Goal: Task Accomplishment & Management: Complete application form

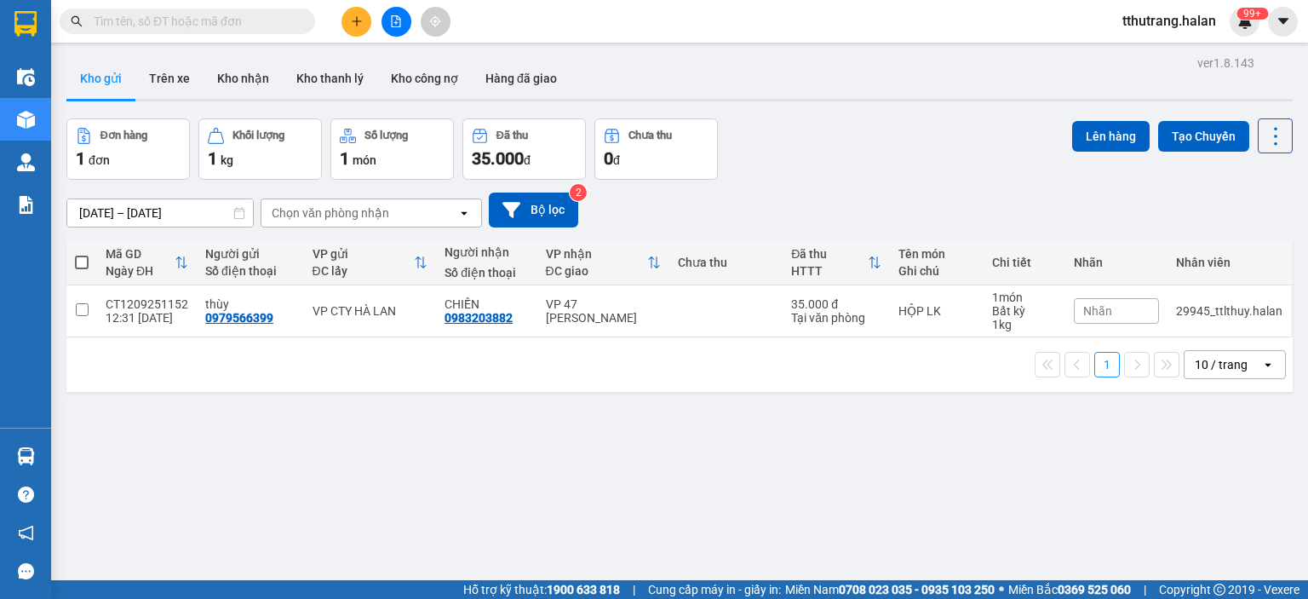
click at [136, 20] on input "text" at bounding box center [194, 21] width 201 height 19
paste input "DC1109252457"
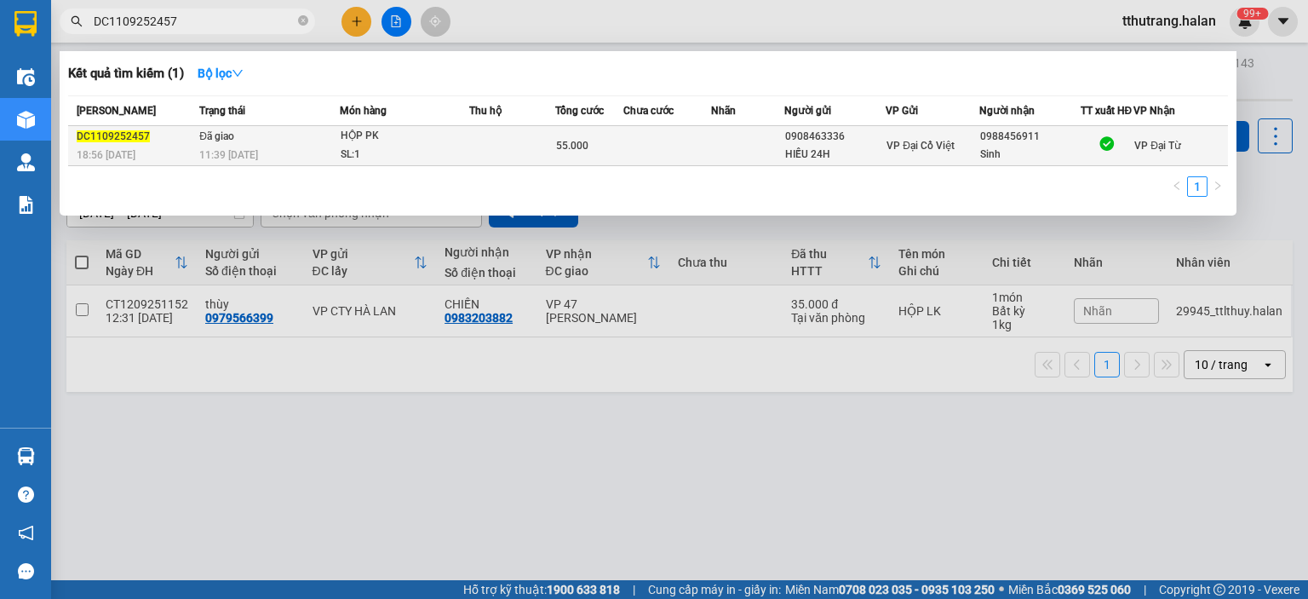
type input "DC1109252457"
click at [469, 149] on td at bounding box center [512, 146] width 86 height 40
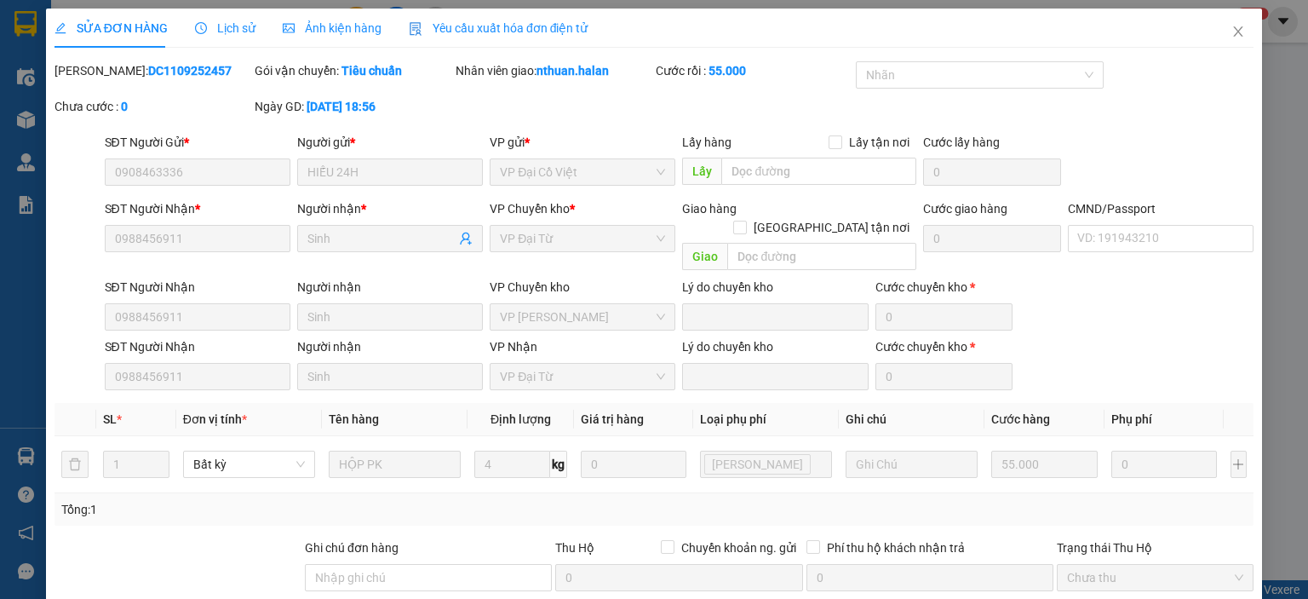
type input "0908463336"
type input "HIẾU 24H"
type input "0988456911"
type input "Sinh"
type input "55.000"
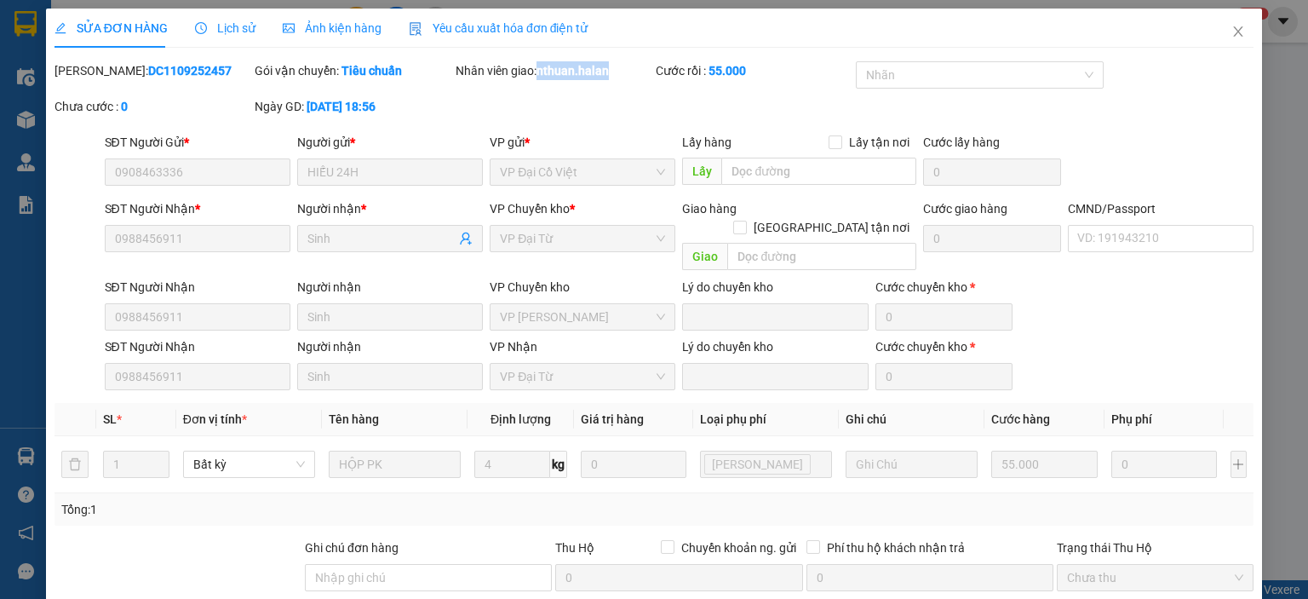
drag, startPoint x: 615, startPoint y: 76, endPoint x: 535, endPoint y: 86, distance: 80.7
click at [535, 86] on div "Nhân viên giao: nthuan.halan" at bounding box center [554, 79] width 200 height 36
copy b "nthuan.halan"
click at [1231, 33] on icon "close" at bounding box center [1238, 32] width 14 height 14
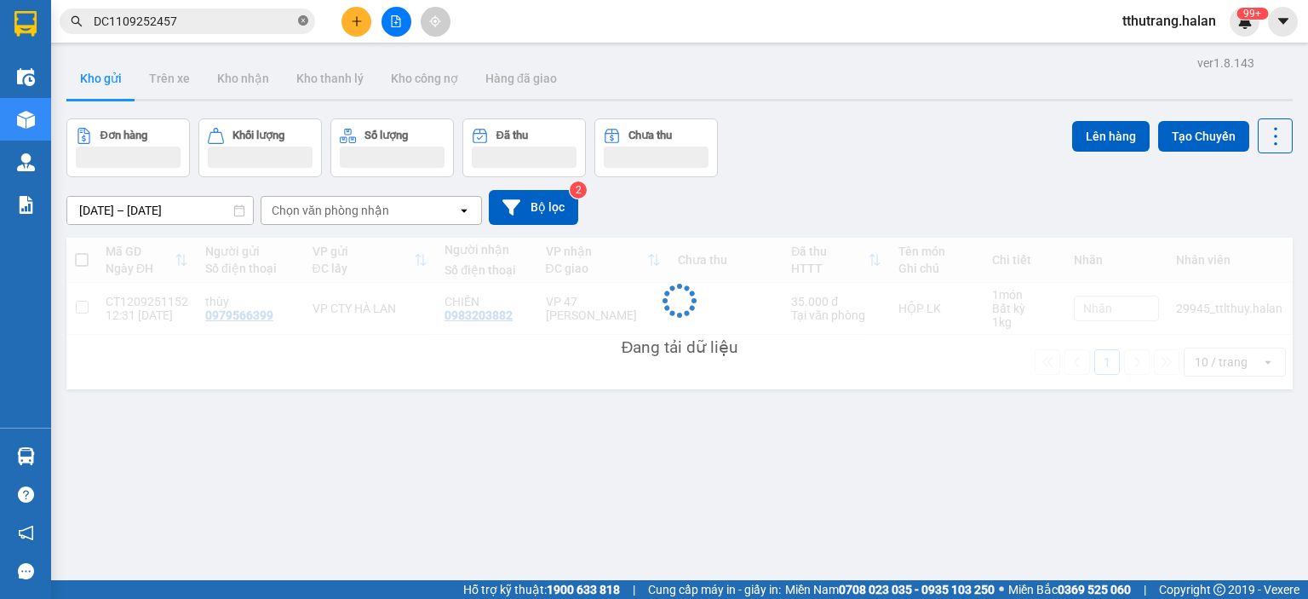
click at [299, 17] on icon "close-circle" at bounding box center [303, 20] width 10 height 10
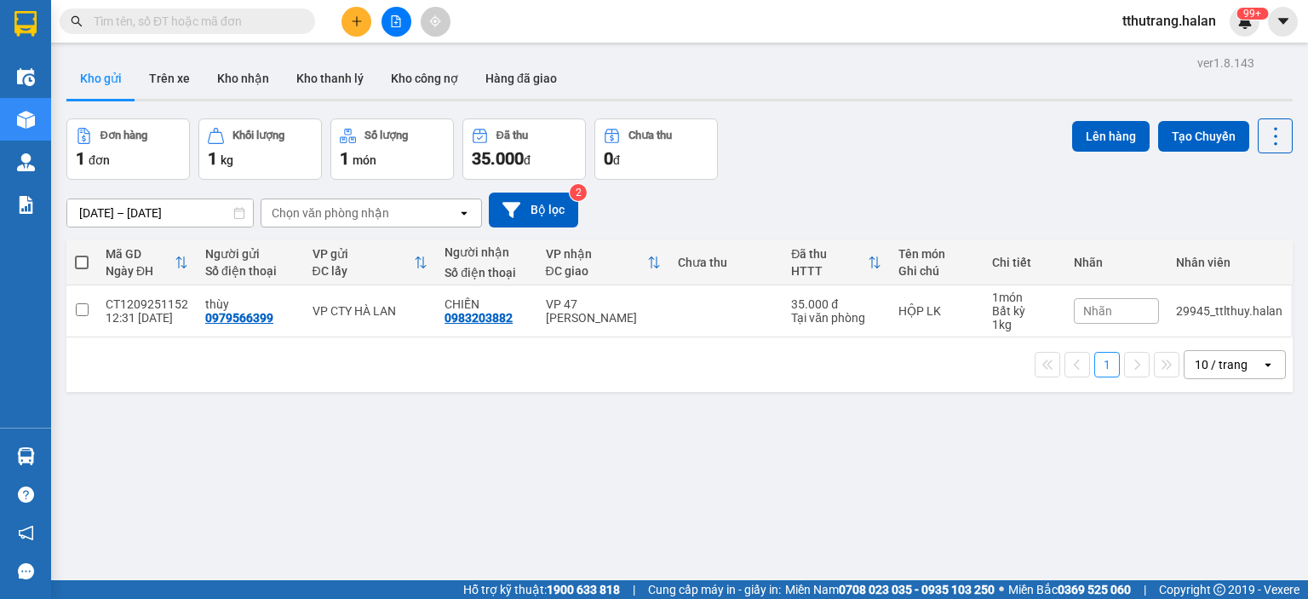
paste input "HD1209250623"
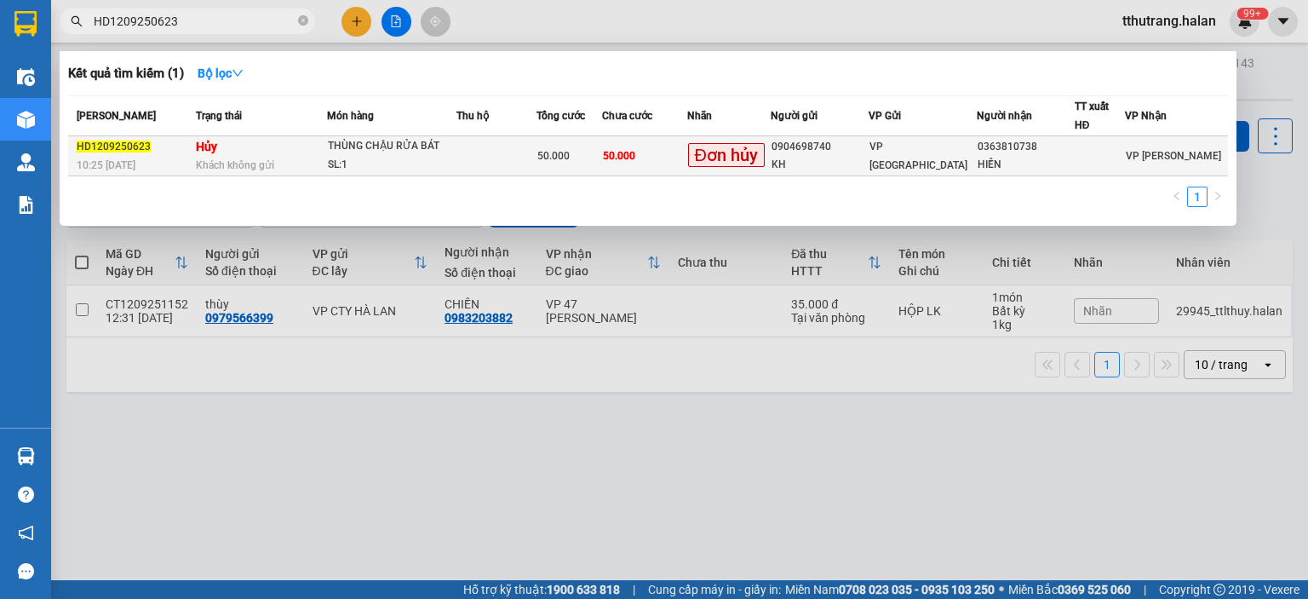
type input "HD1209250623"
click at [420, 163] on div "SL: 1" at bounding box center [392, 165] width 128 height 19
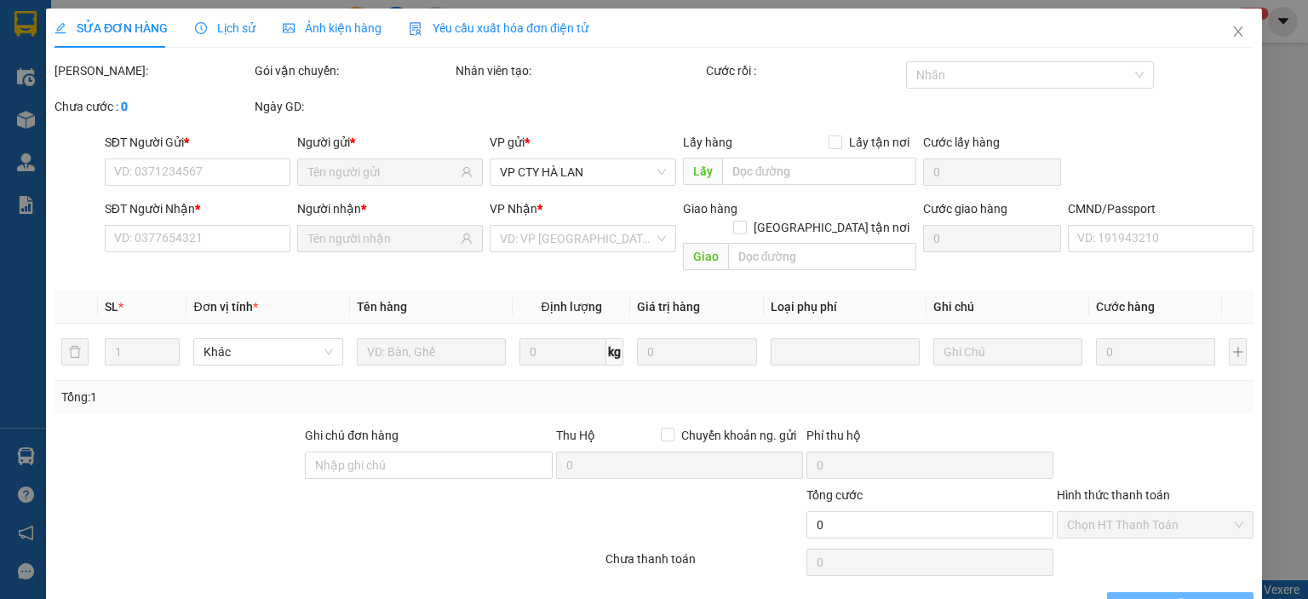
type input "0904698740"
type input "KH"
type input "0363810738"
type input "HIỀN"
type input "50.000"
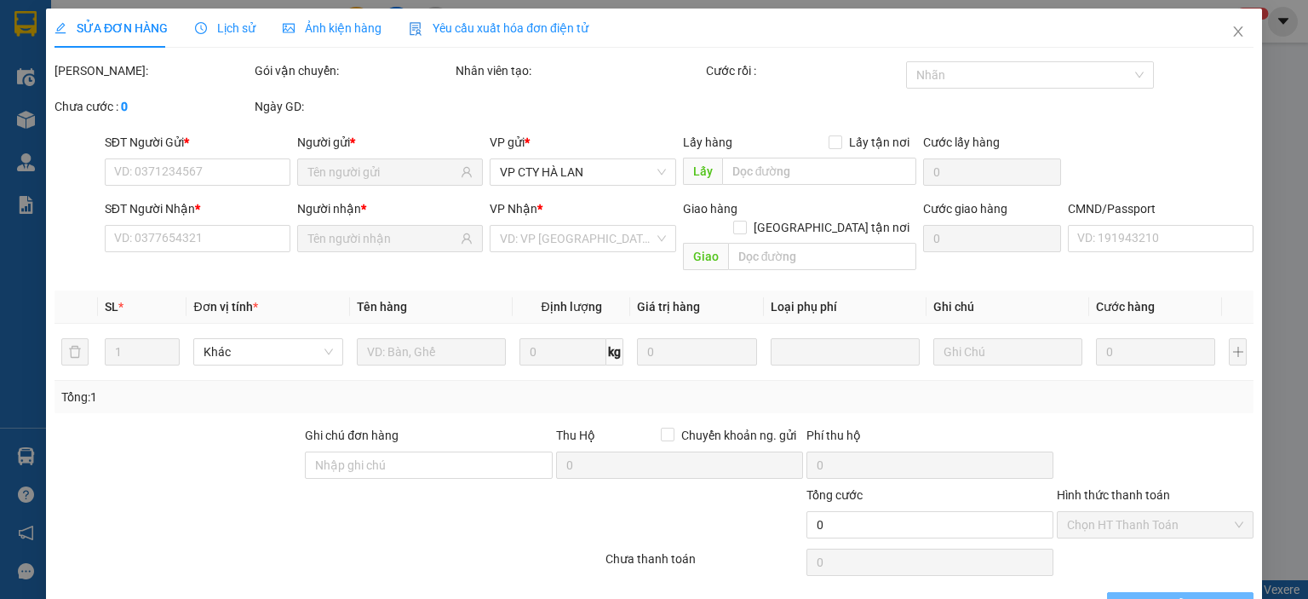
type input "50.000"
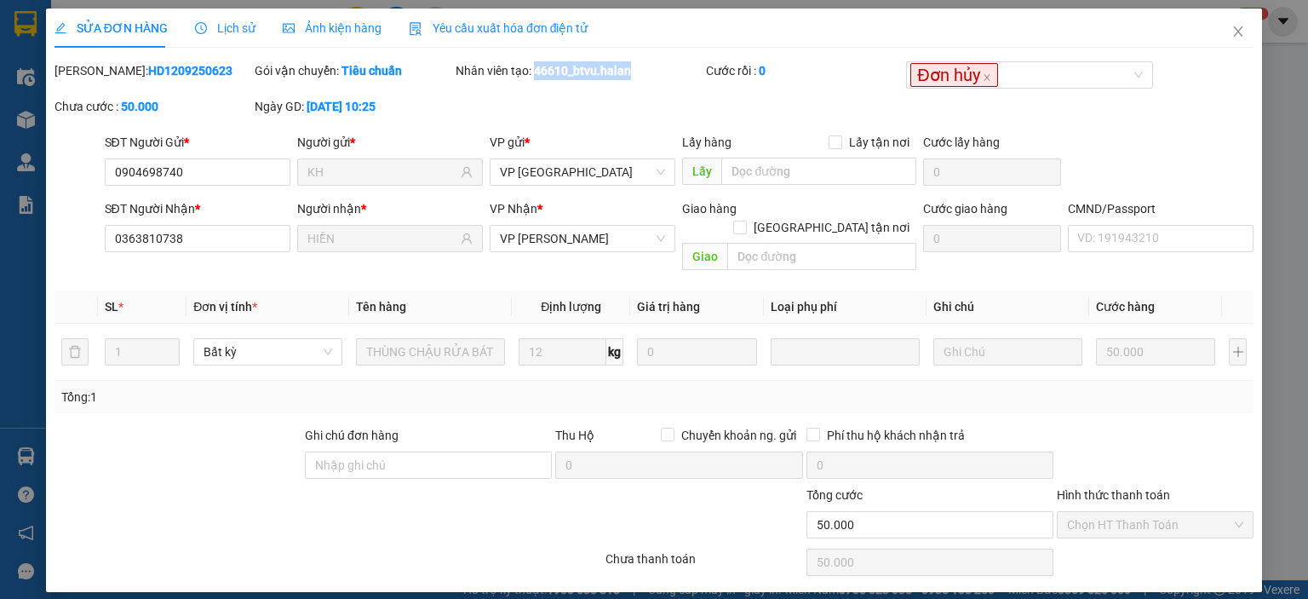
drag, startPoint x: 636, startPoint y: 70, endPoint x: 536, endPoint y: 76, distance: 100.7
click at [536, 76] on div "Nhân viên tạo: 46610_btvu.halan" at bounding box center [579, 70] width 247 height 19
copy b "46610_btvu.halan"
click at [255, 169] on input "0904698740" at bounding box center [198, 171] width 186 height 27
drag, startPoint x: 126, startPoint y: 173, endPoint x: 82, endPoint y: 176, distance: 44.4
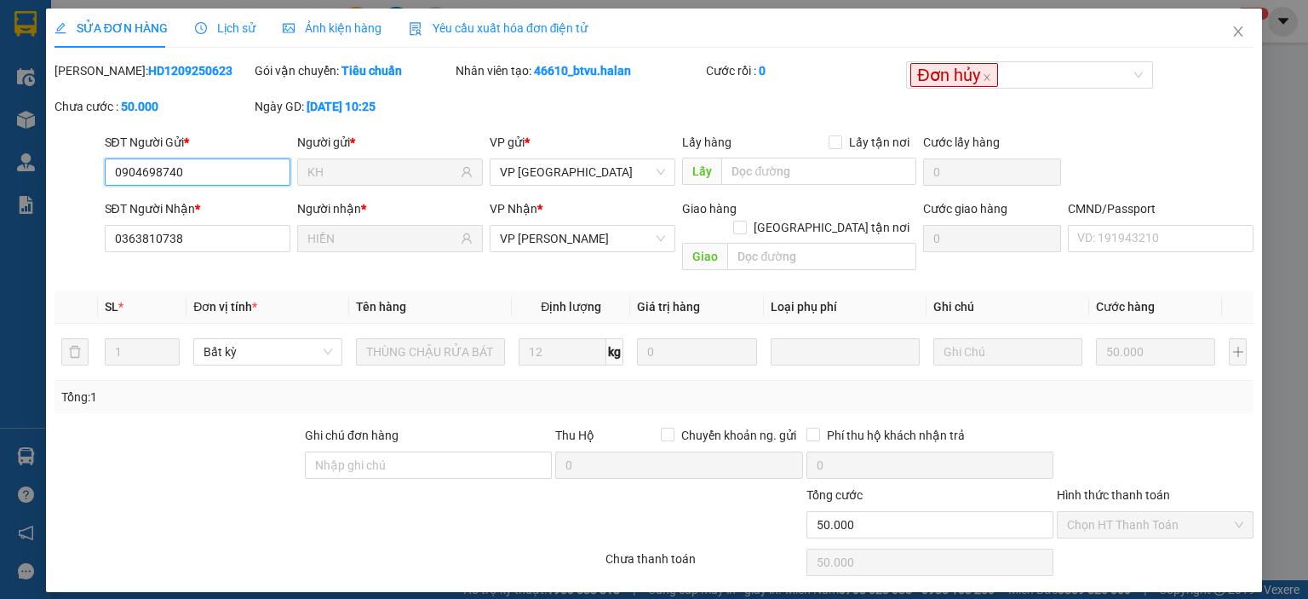
click at [83, 176] on div "SĐT Người Gửi * 0904698740 0904698740 Người gửi * KH VP gửi * VP Hà Đông Lấy hà…" at bounding box center [654, 163] width 1203 height 60
click at [1233, 25] on span "Close" at bounding box center [1238, 33] width 48 height 48
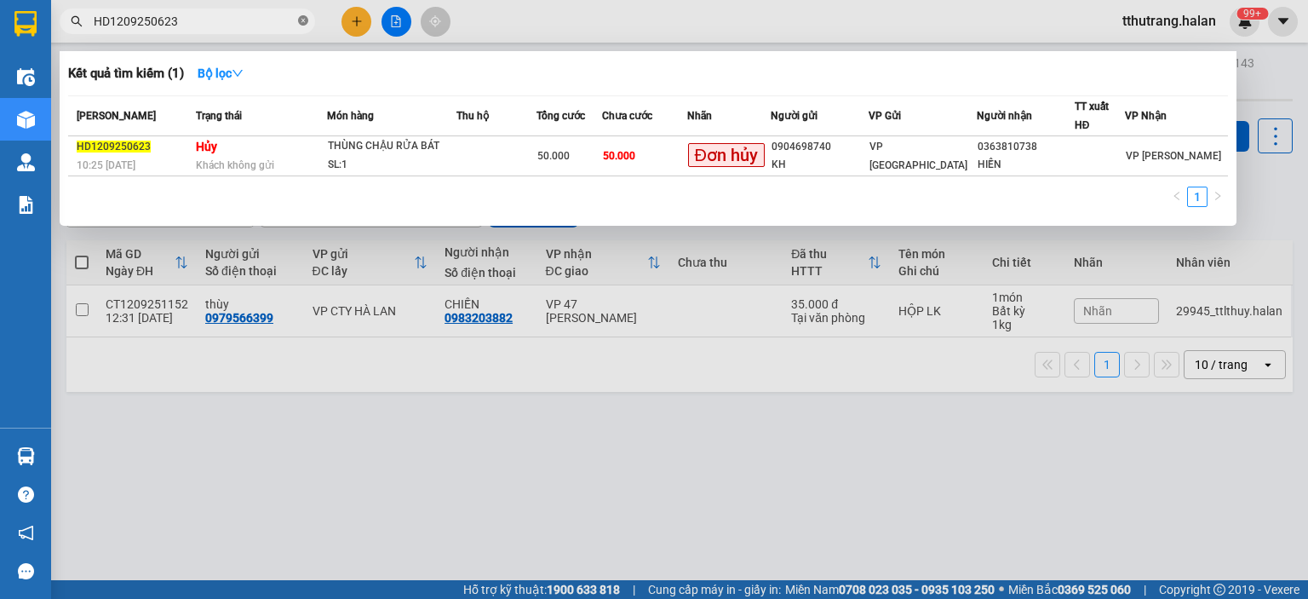
click at [298, 18] on icon "close-circle" at bounding box center [303, 20] width 10 height 10
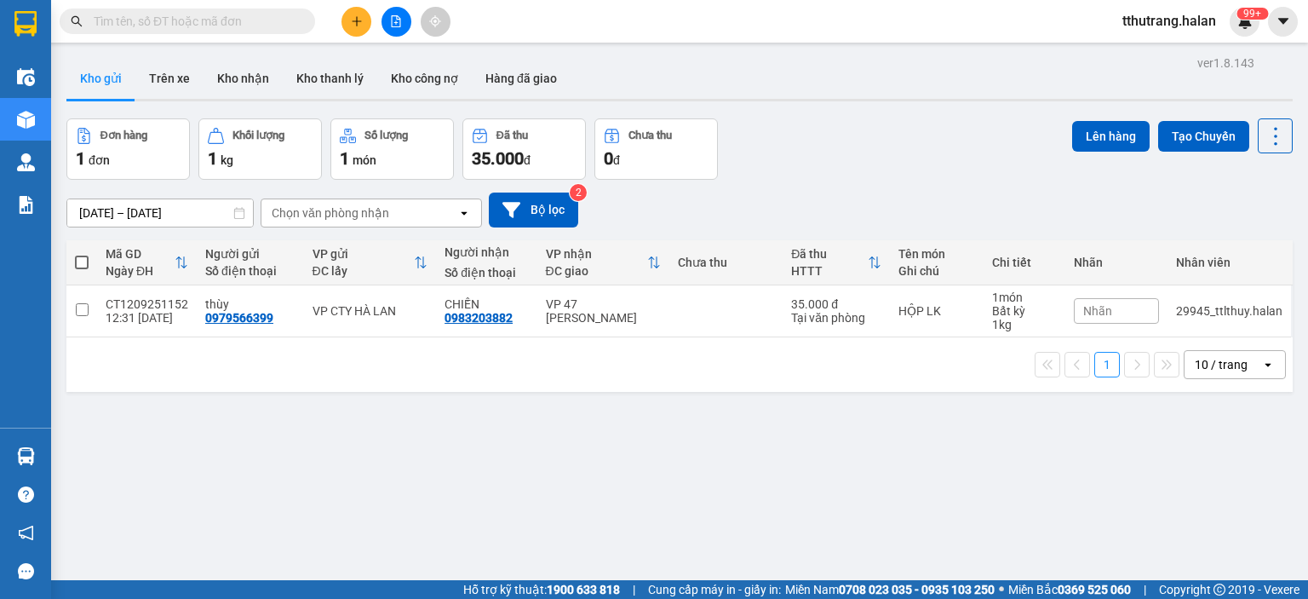
click at [244, 19] on input "text" at bounding box center [194, 21] width 201 height 19
paste input "HD1109251304"
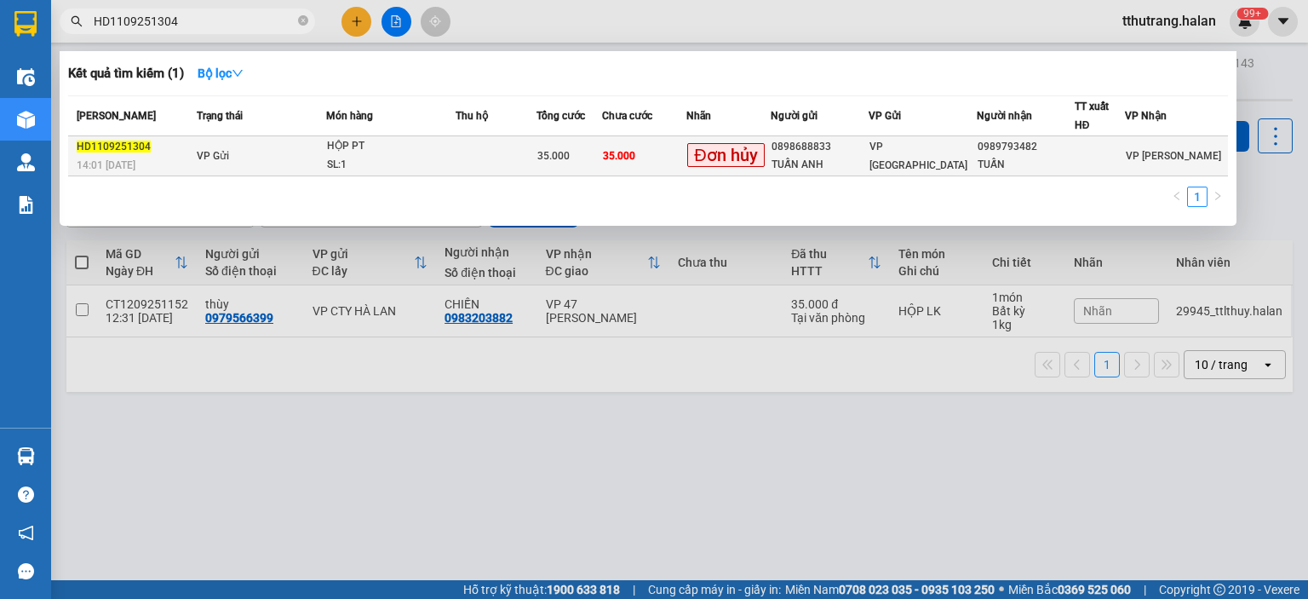
type input "HD1109251304"
click at [296, 139] on td "VP Gửi" at bounding box center [259, 156] width 135 height 40
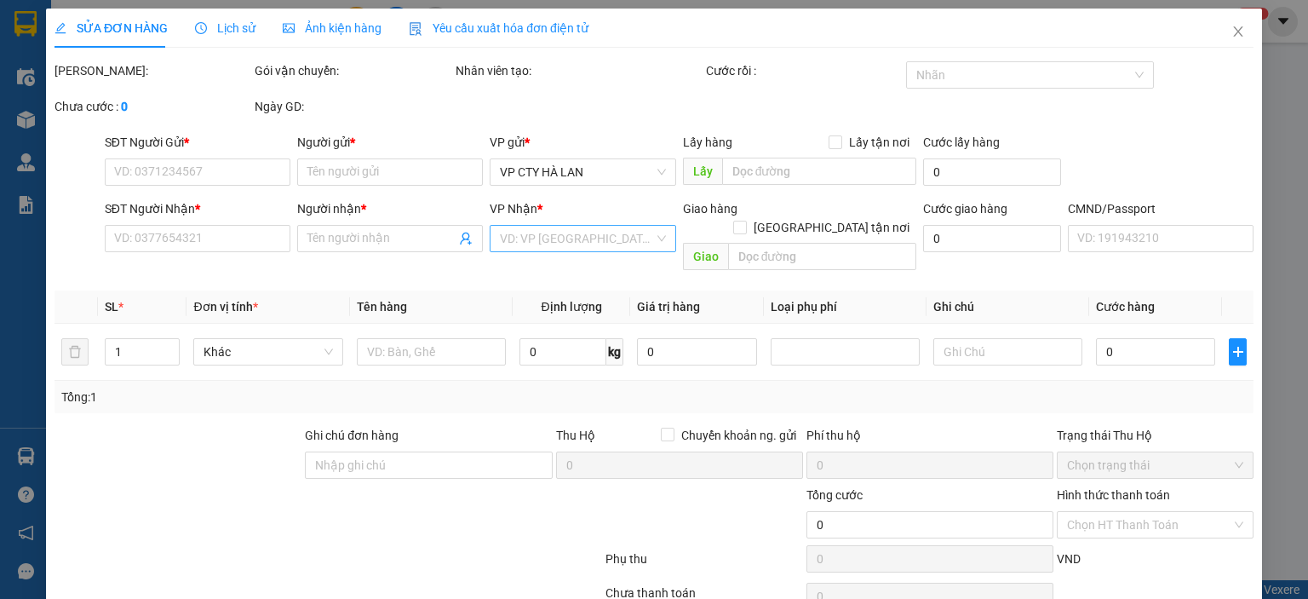
type input "0898688833"
type input "TUẤN ANH"
type input "0989793482"
type input "TUẤN"
type input "35.000"
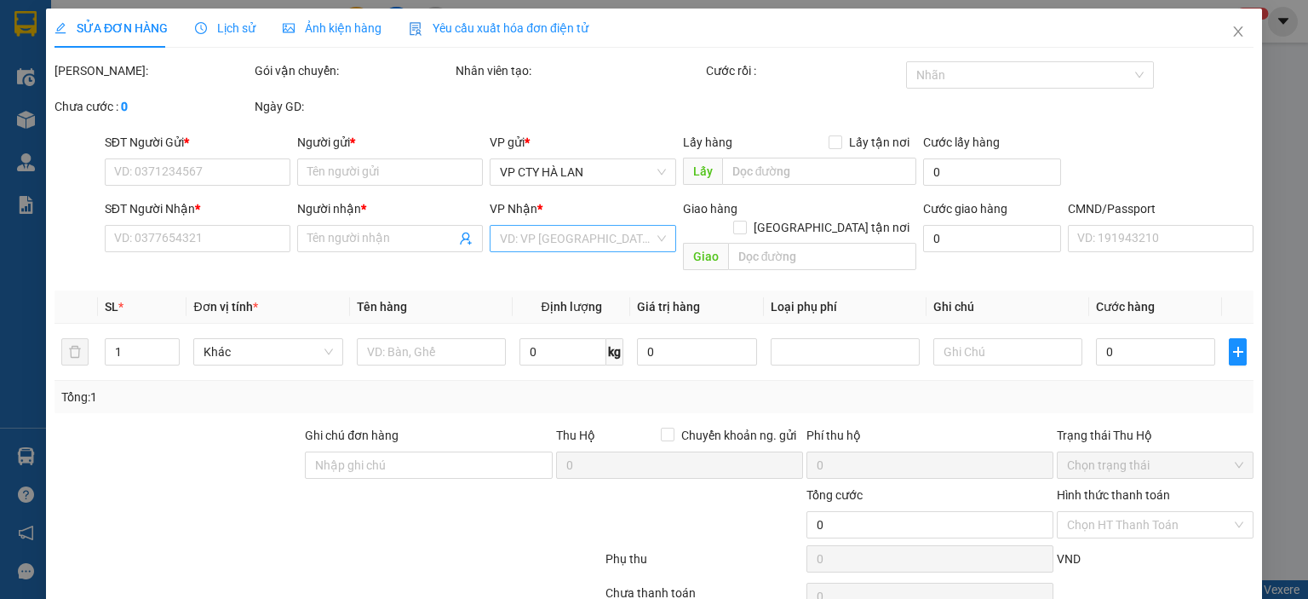
type input "35.000"
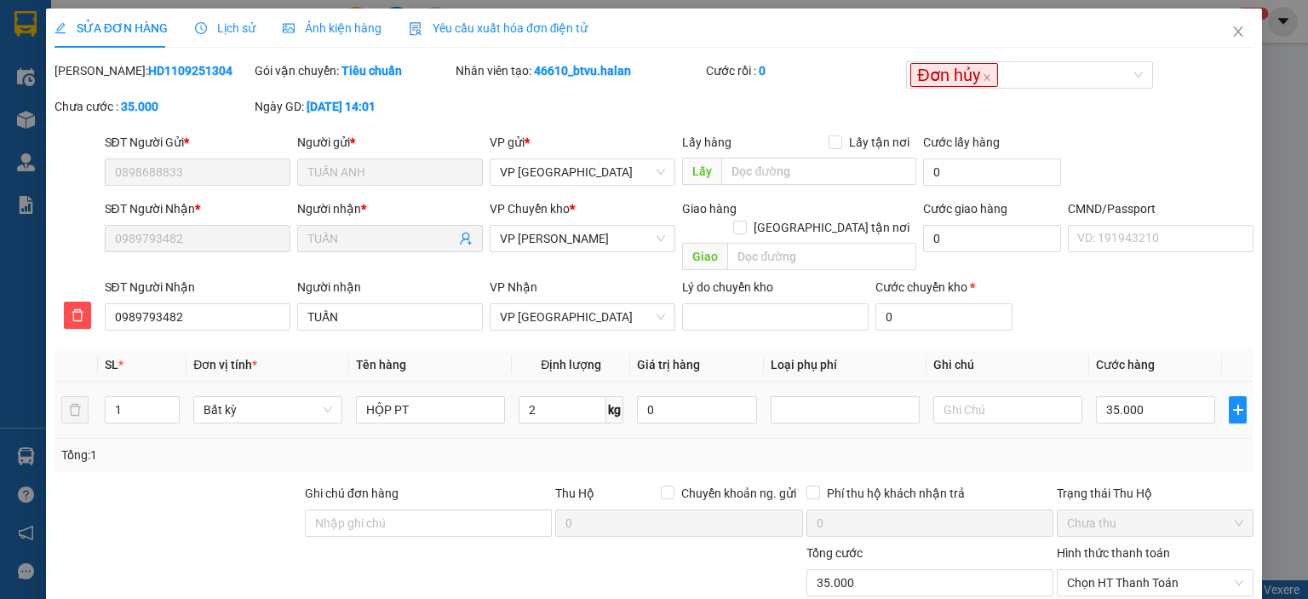
scroll to position [125, 0]
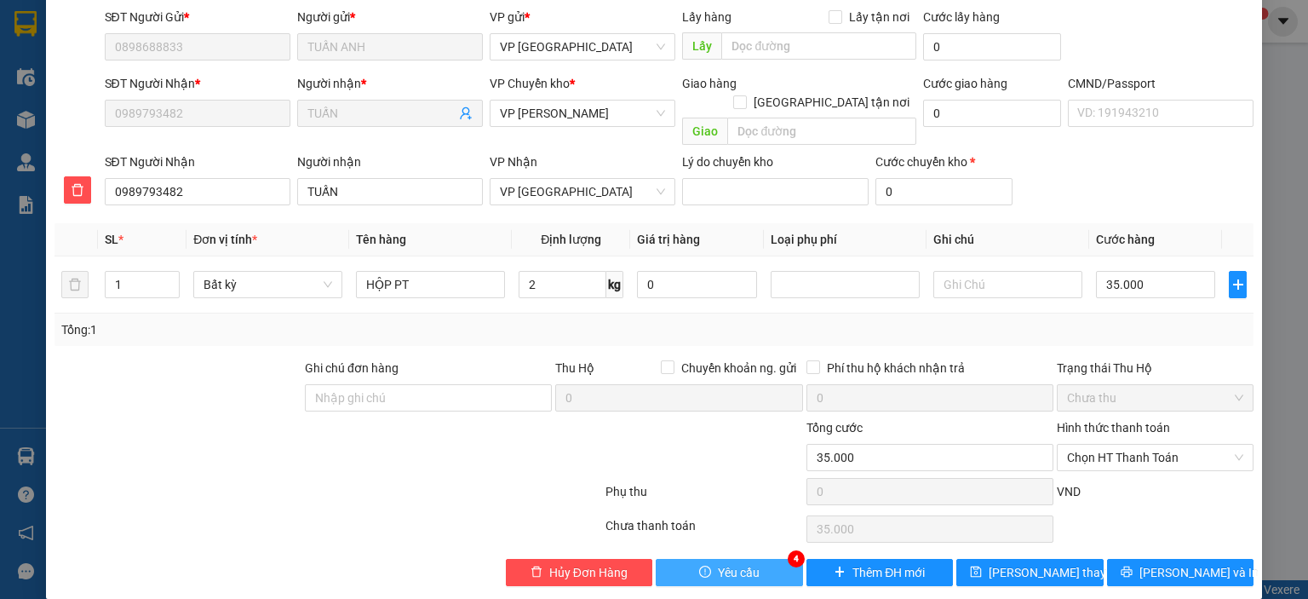
click at [722, 563] on span "Yêu cầu" at bounding box center [739, 572] width 42 height 19
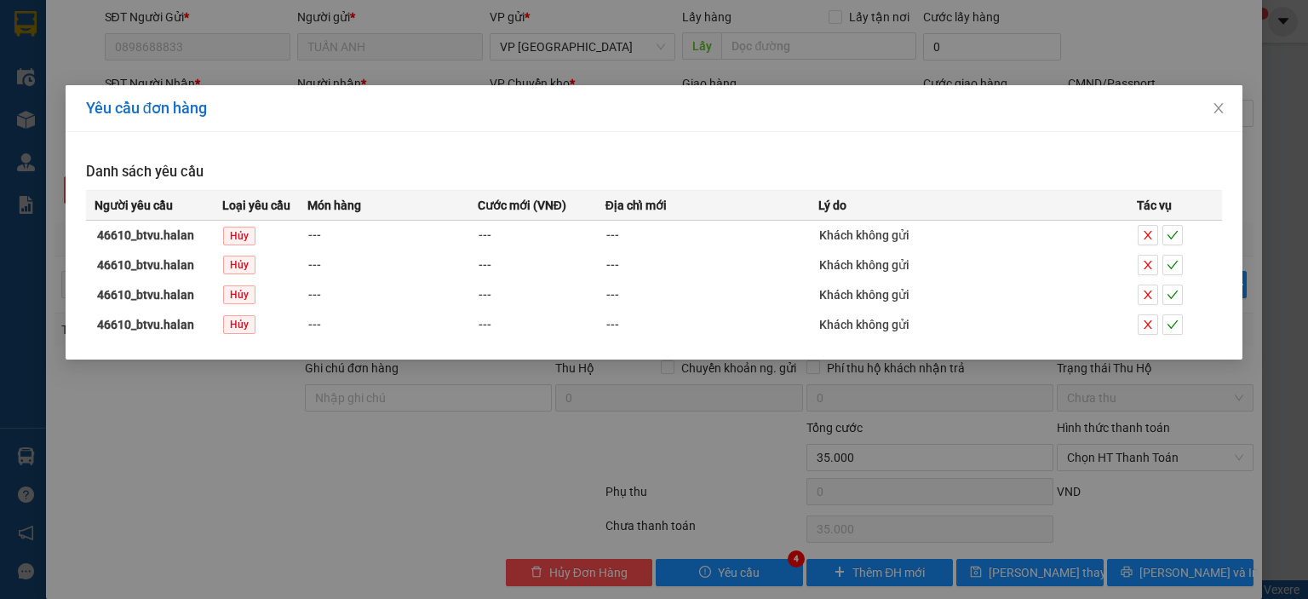
drag, startPoint x: 732, startPoint y: 411, endPoint x: 671, endPoint y: 387, distance: 66.1
click at [729, 411] on div "Yêu cầu đơn hàng Danh sách yêu cầu Người yêu cầu Loại yêu cầu Món hàng Cước mới…" at bounding box center [654, 299] width 1308 height 599
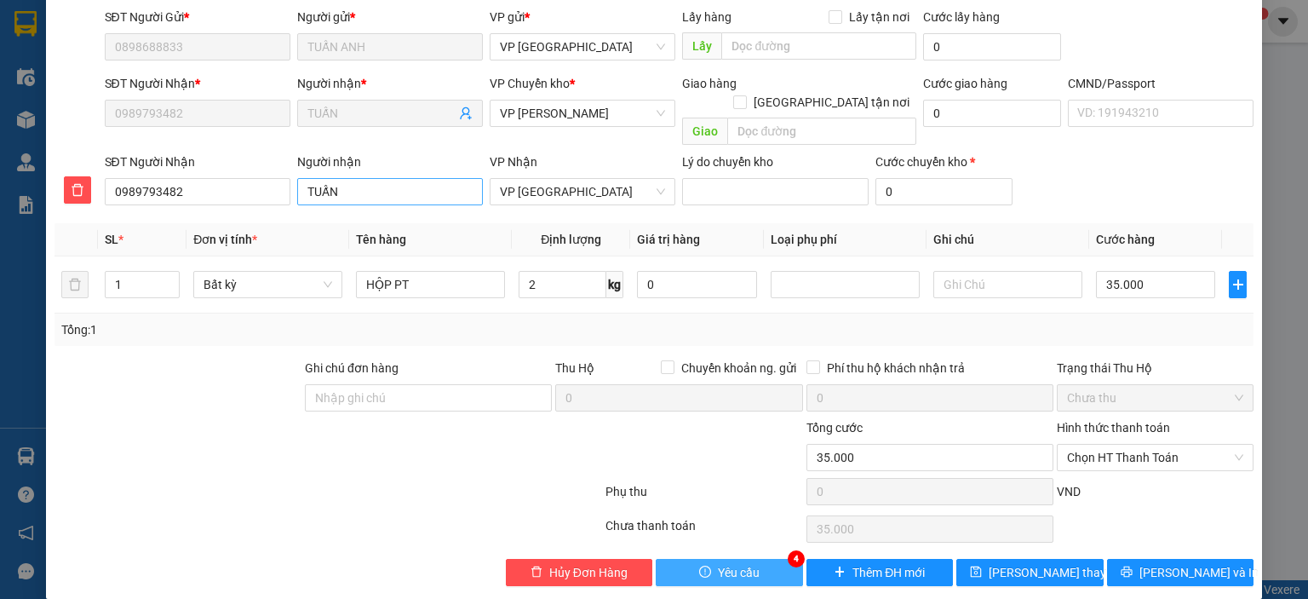
scroll to position [0, 0]
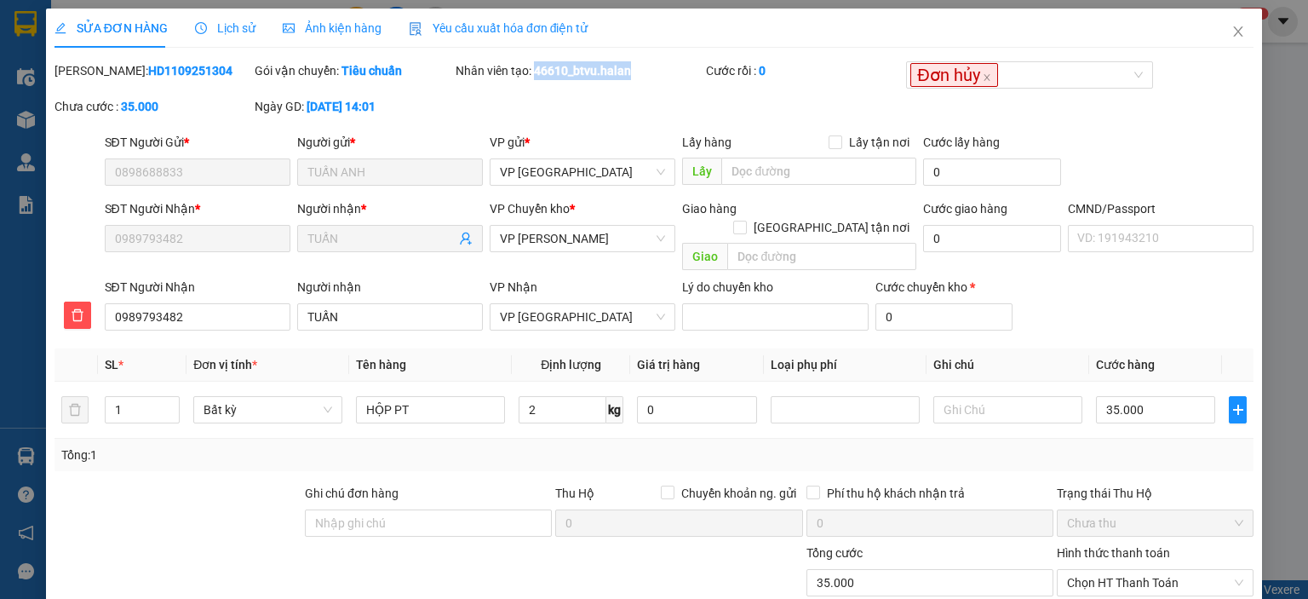
drag, startPoint x: 668, startPoint y: 81, endPoint x: 532, endPoint y: 77, distance: 135.5
click at [532, 77] on div "Nhân viên tạo: 46610_btvu.halan" at bounding box center [579, 79] width 250 height 36
copy b "46610_btvu.halan"
click at [1216, 33] on span "Close" at bounding box center [1238, 33] width 48 height 48
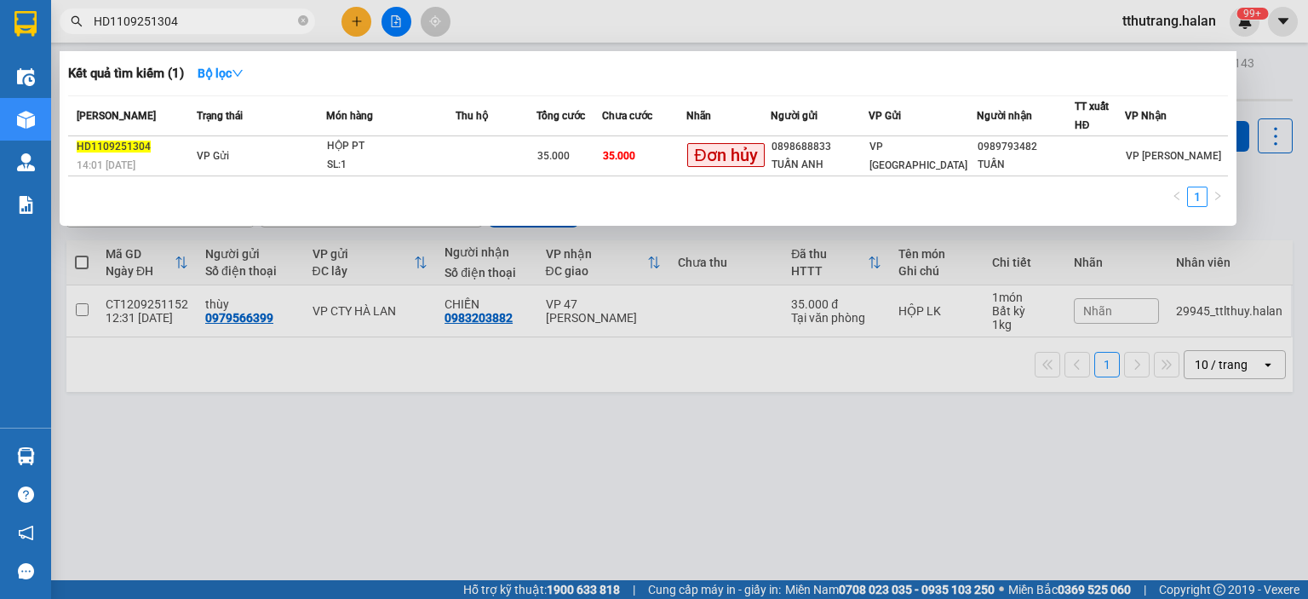
drag, startPoint x: 309, startPoint y: 20, endPoint x: 227, endPoint y: 20, distance: 82.6
click at [308, 20] on span "HD1109251304" at bounding box center [187, 22] width 255 height 26
click at [221, 20] on input "HD1109251304" at bounding box center [194, 21] width 201 height 19
click at [300, 17] on icon "close-circle" at bounding box center [303, 20] width 10 height 10
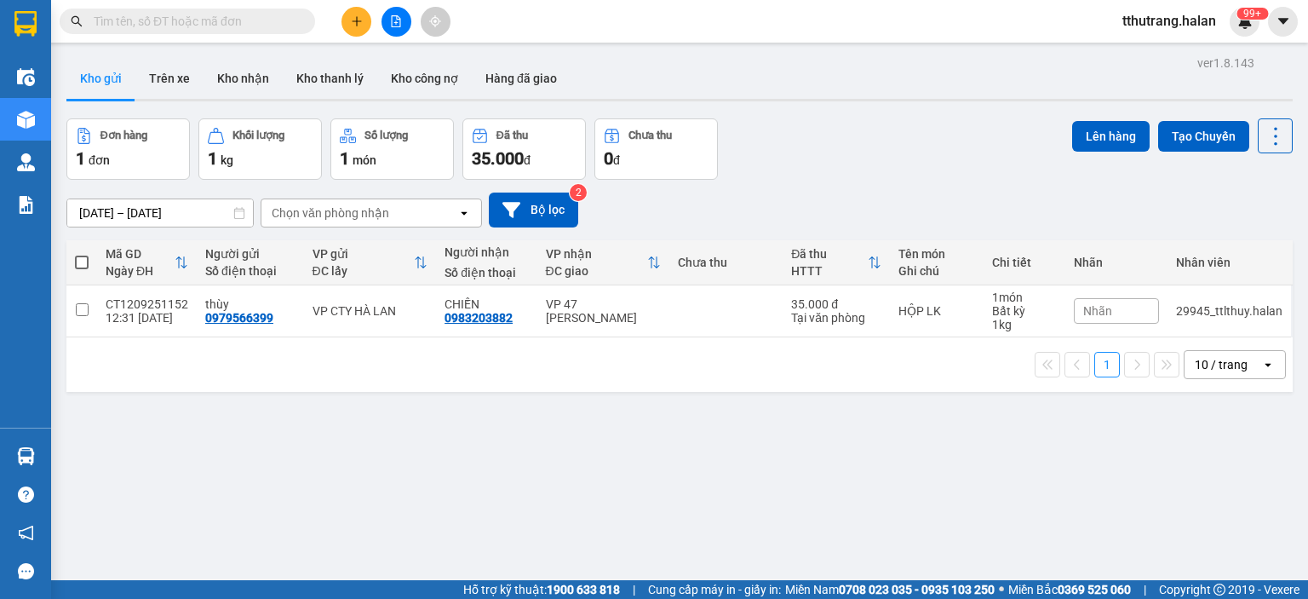
paste input "0898688833"
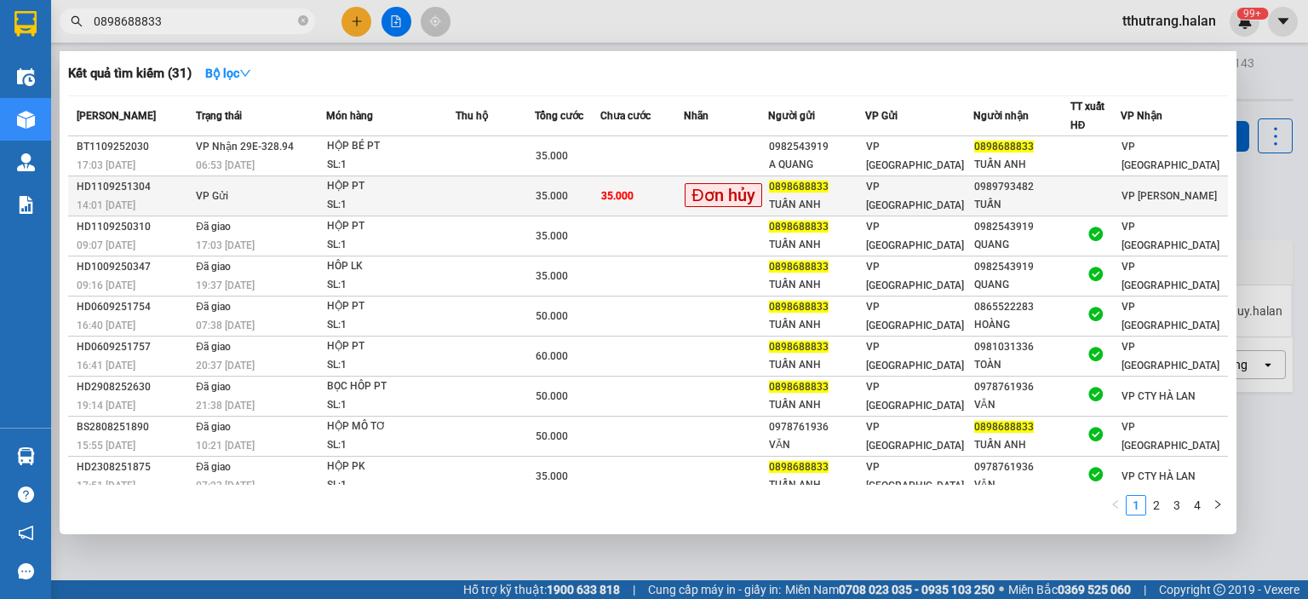
type input "0898688833"
click at [615, 194] on span "35.000" at bounding box center [617, 196] width 32 height 12
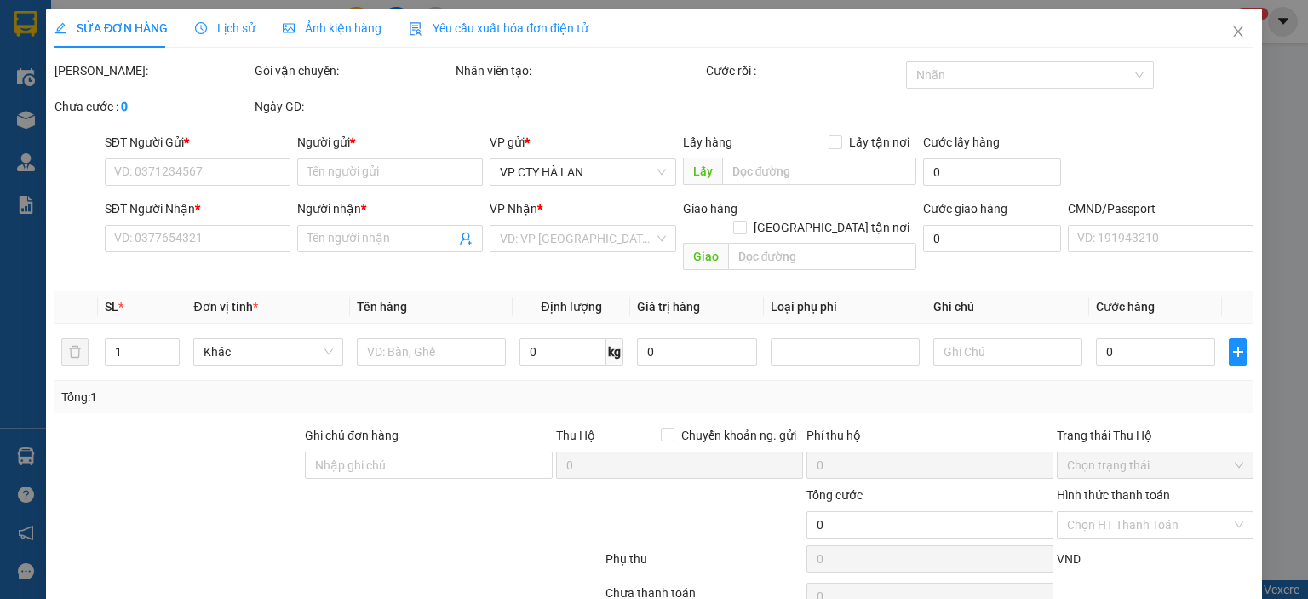
type input "0898688833"
type input "TUẤN ANH"
type input "0989793482"
type input "TUẤN"
type input "35.000"
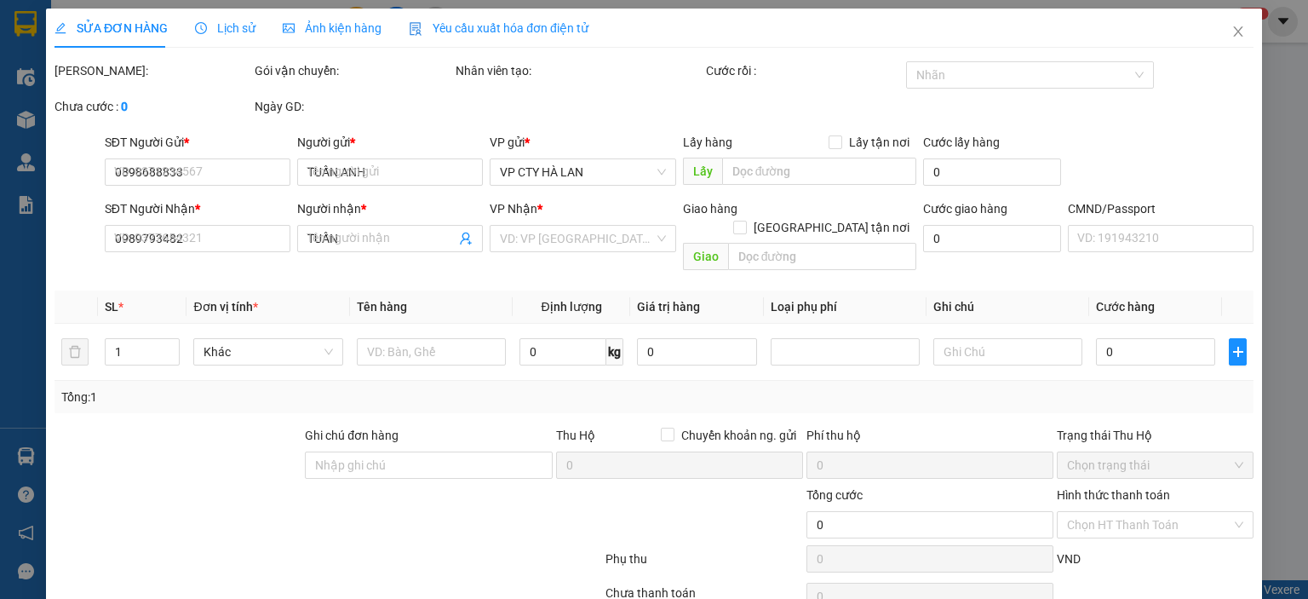
type input "35.000"
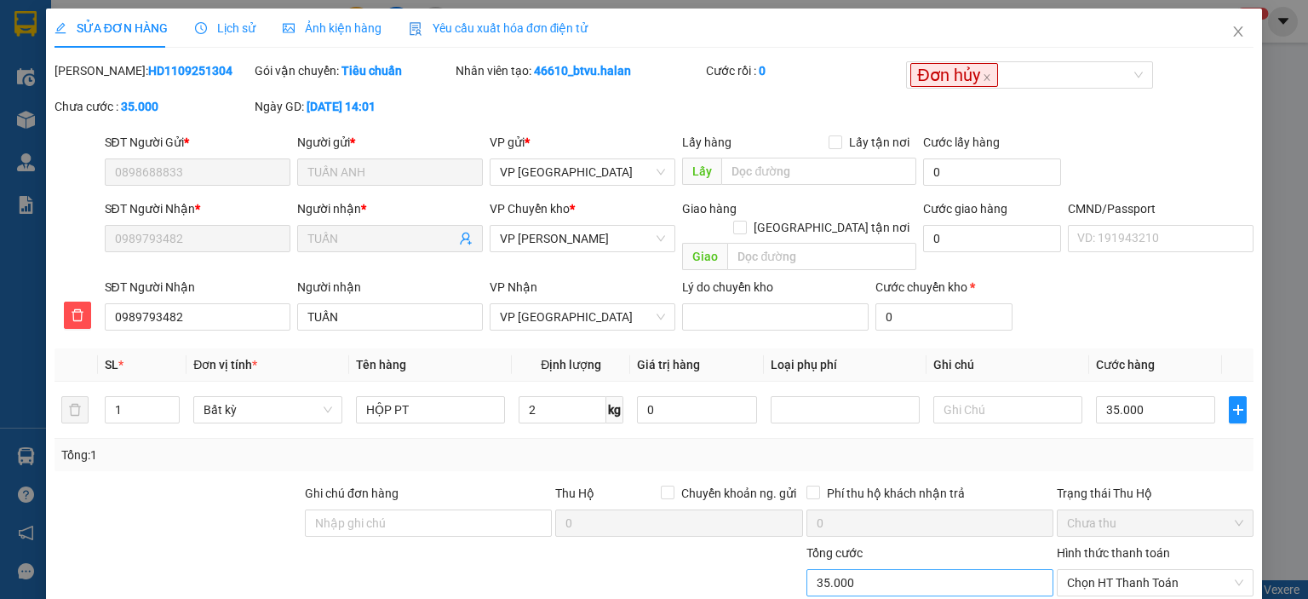
scroll to position [125, 0]
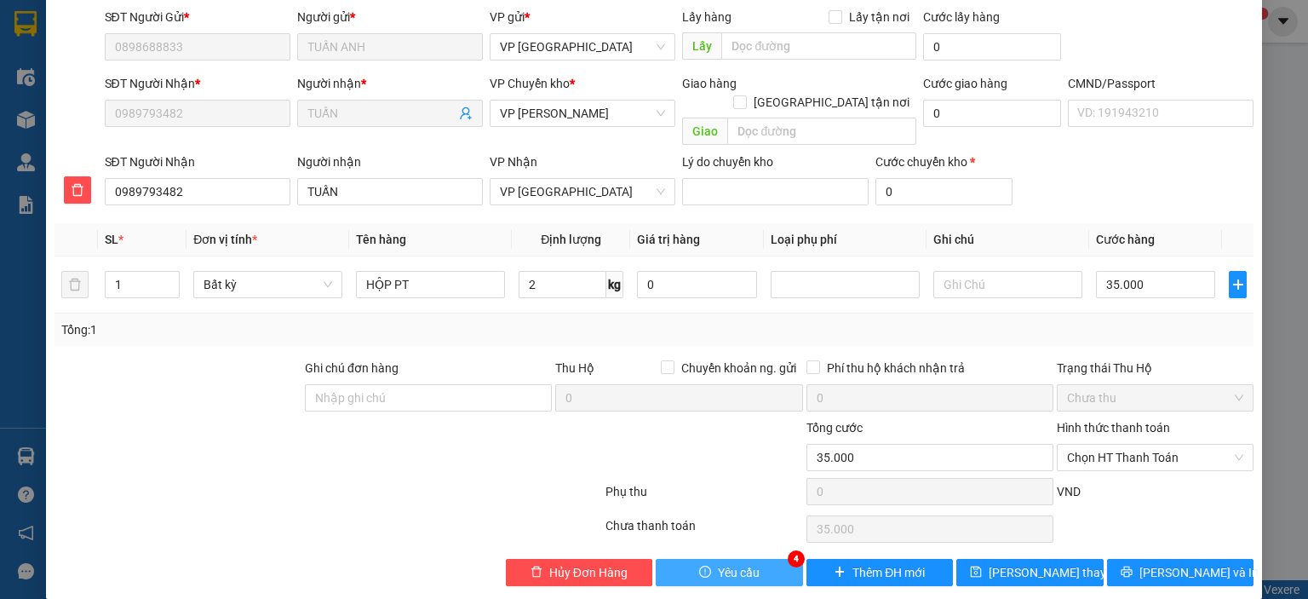
click at [769, 559] on button "Yêu cầu" at bounding box center [729, 572] width 147 height 27
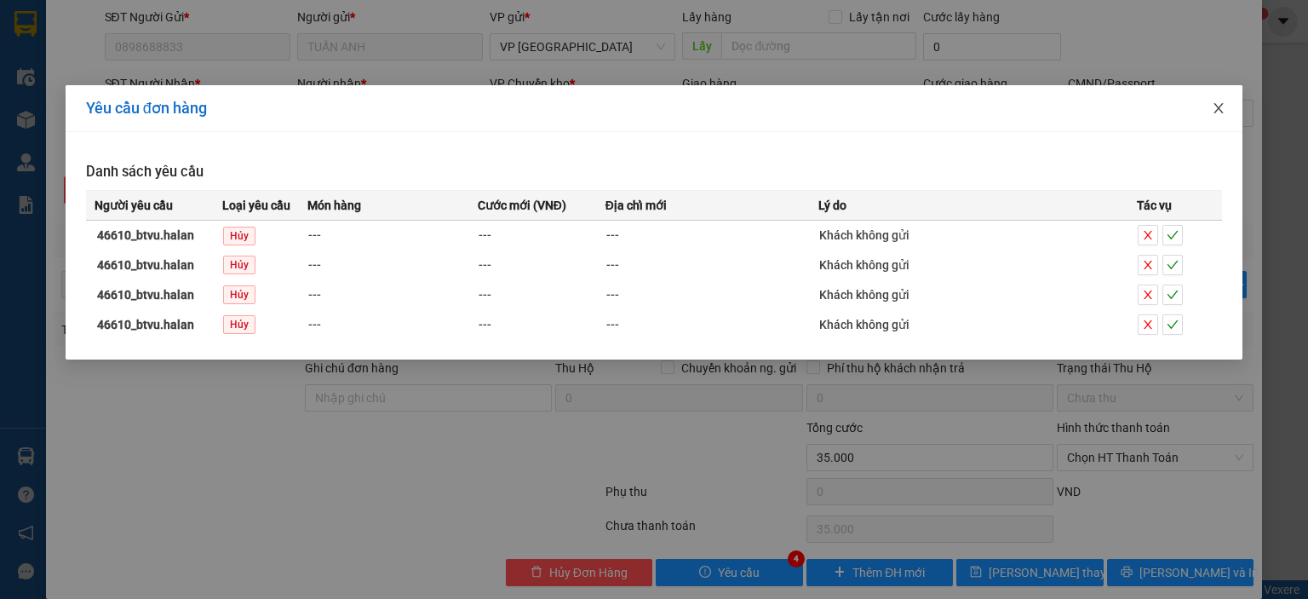
click at [1211, 103] on span "Close" at bounding box center [1219, 109] width 48 height 48
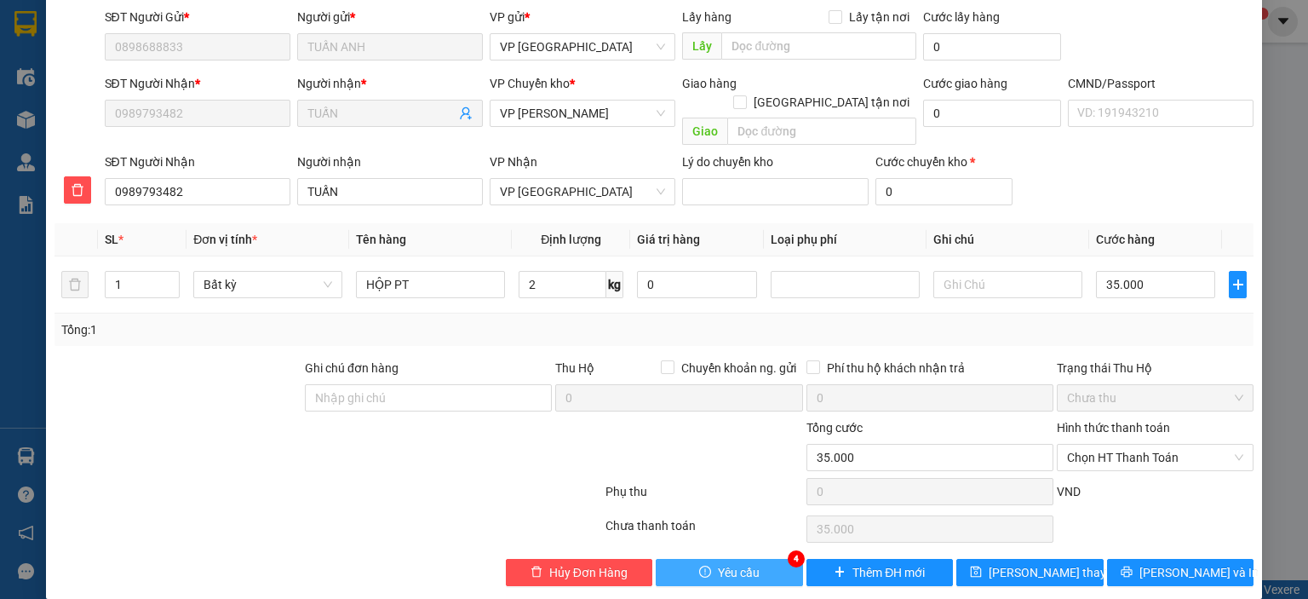
scroll to position [0, 0]
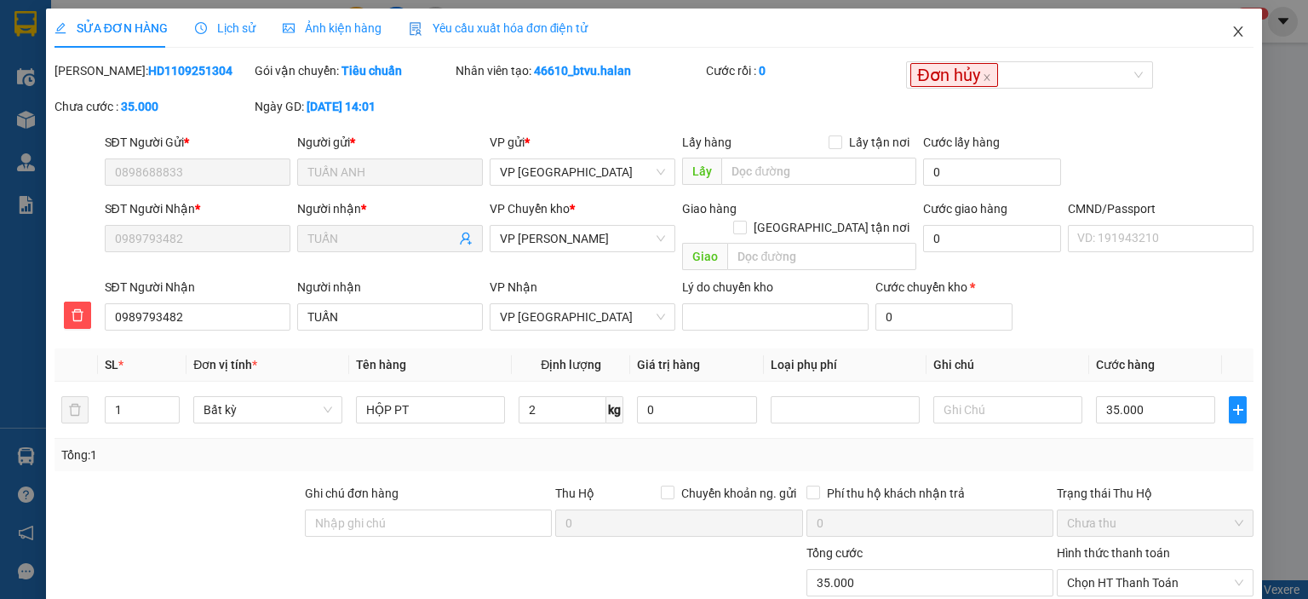
click at [1231, 36] on icon "close" at bounding box center [1238, 32] width 14 height 14
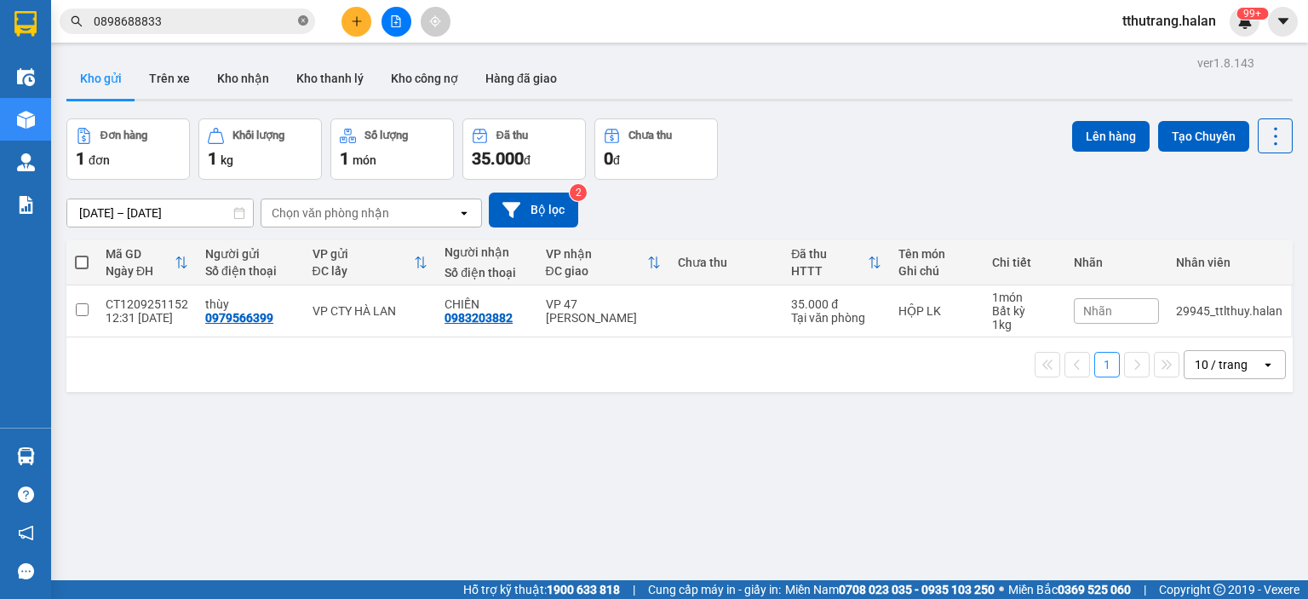
click at [301, 20] on icon "close-circle" at bounding box center [303, 20] width 10 height 10
click at [215, 21] on input "text" at bounding box center [194, 21] width 201 height 19
paste input "HG120925060"
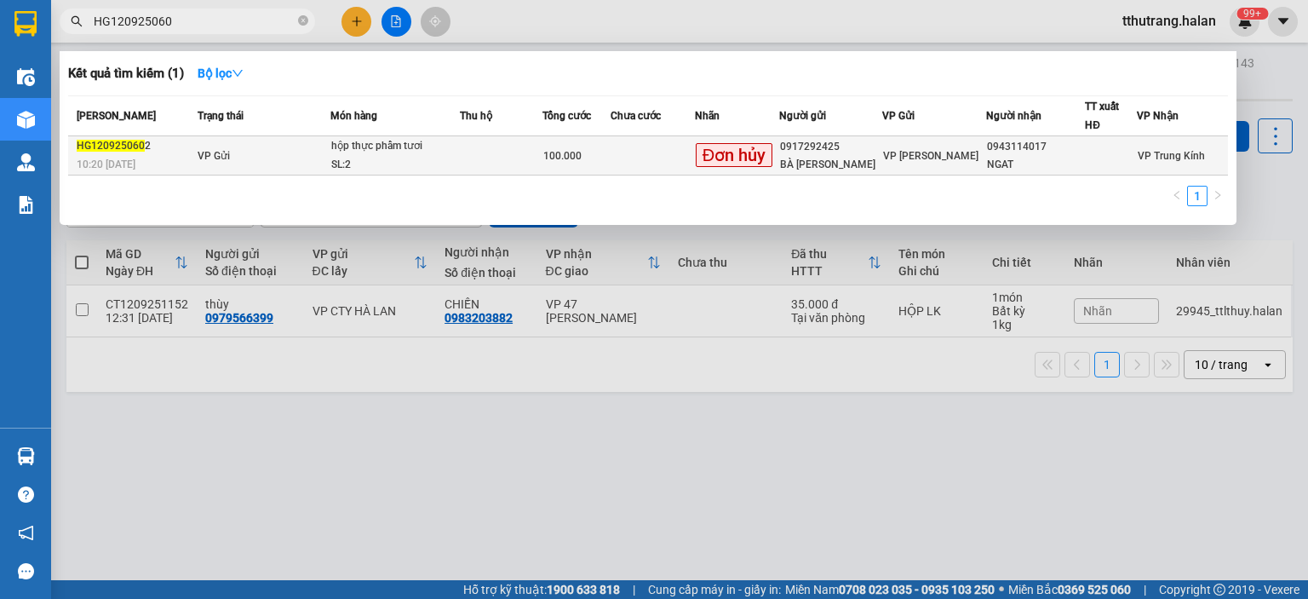
type input "HG120925060"
click at [456, 152] on div "hộp thực phẩm tươi" at bounding box center [395, 146] width 128 height 19
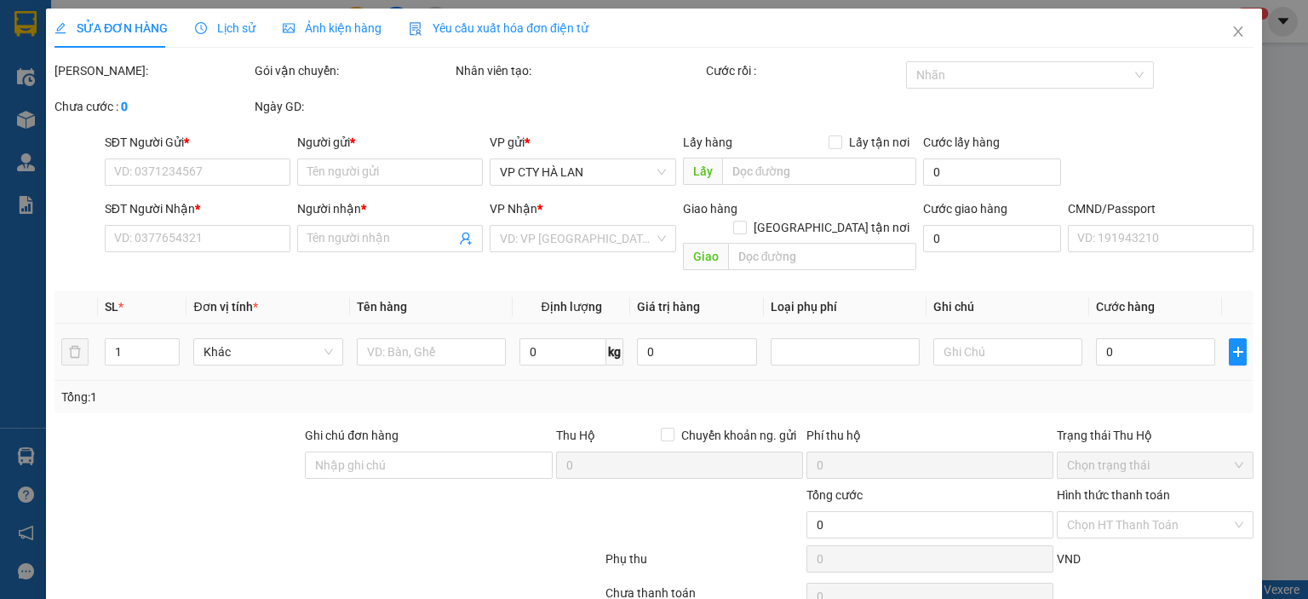
type input "0917292425"
type input "BÀ NGÂN"
type input "0943114017"
type input "NGAT"
type input "100.000"
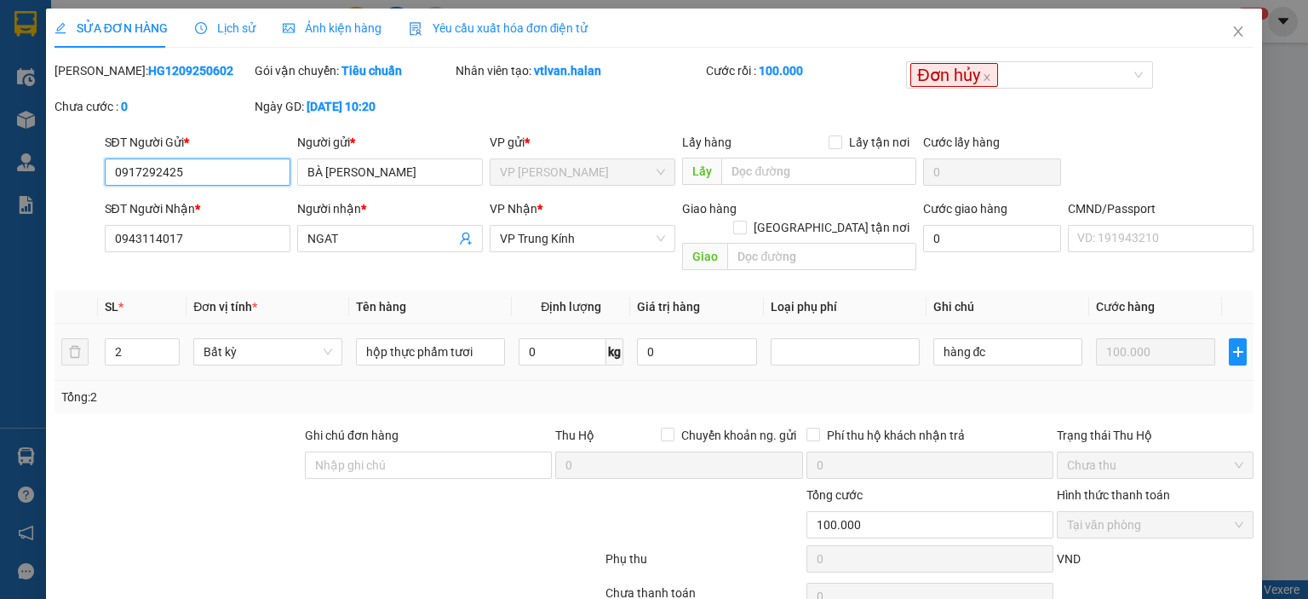
scroll to position [67, 0]
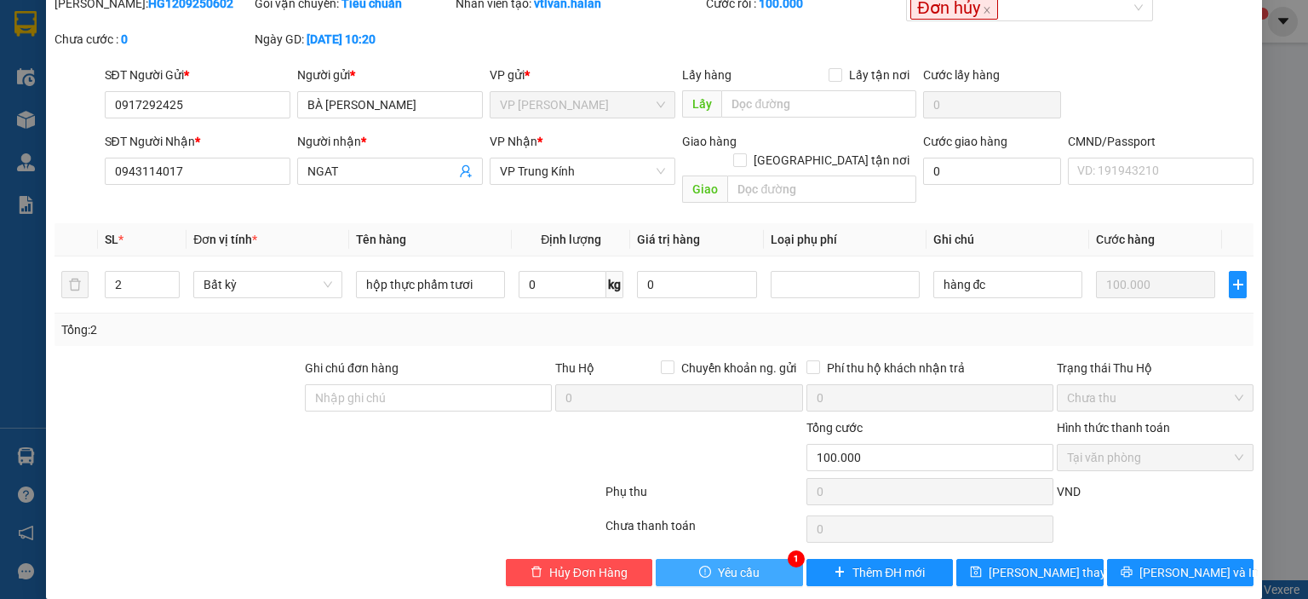
click at [720, 563] on span "Yêu cầu" at bounding box center [739, 572] width 42 height 19
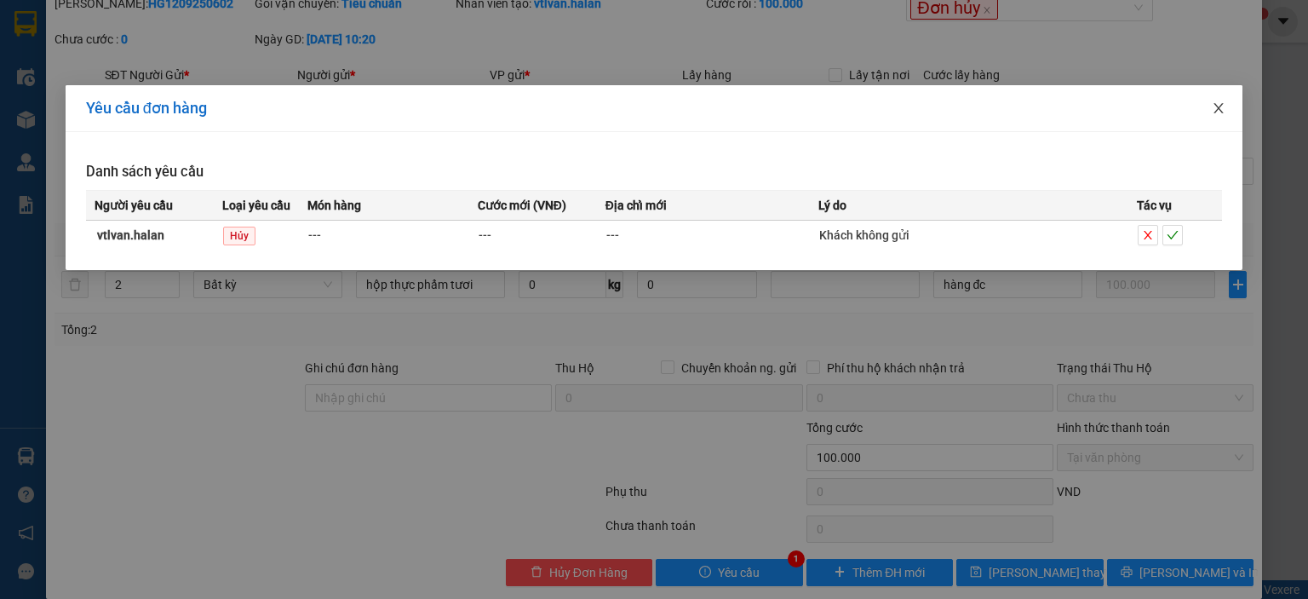
click at [1214, 115] on span "Close" at bounding box center [1219, 109] width 48 height 48
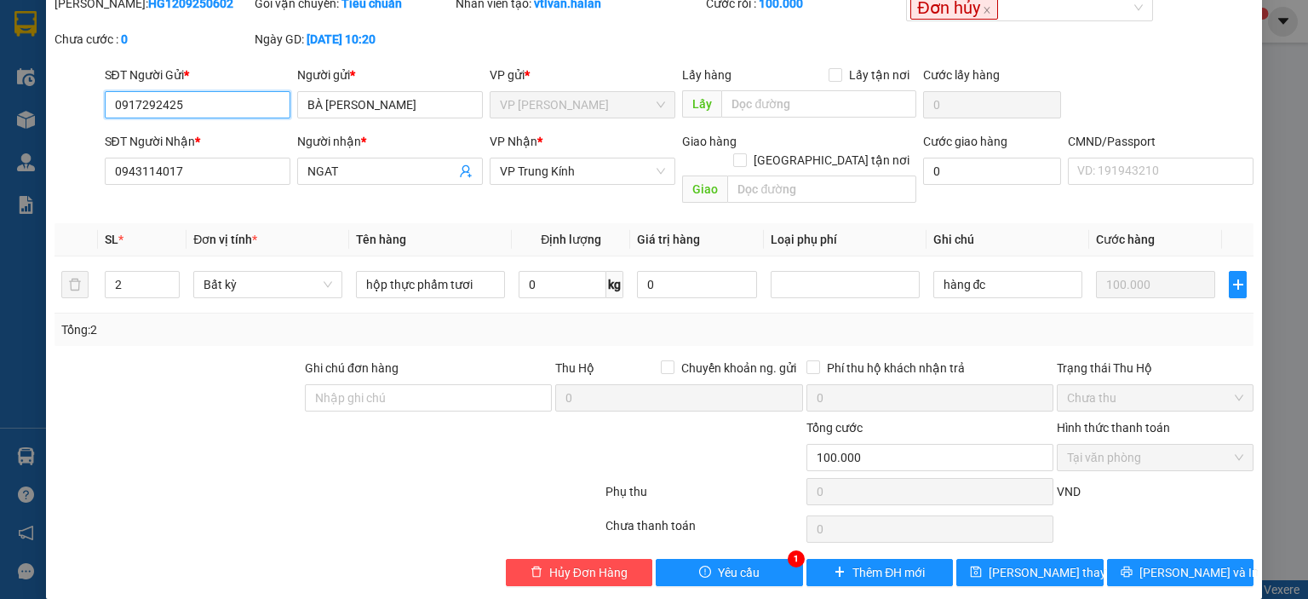
click at [227, 96] on input "0917292425" at bounding box center [198, 104] width 186 height 27
drag, startPoint x: 227, startPoint y: 95, endPoint x: 28, endPoint y: 122, distance: 201.1
click at [32, 122] on div "SỬA ĐƠN HÀNG Lịch sử Ảnh kiện hàng Yêu cầu xuất hóa đơn điện tử Total Paid Fee …" at bounding box center [654, 299] width 1308 height 599
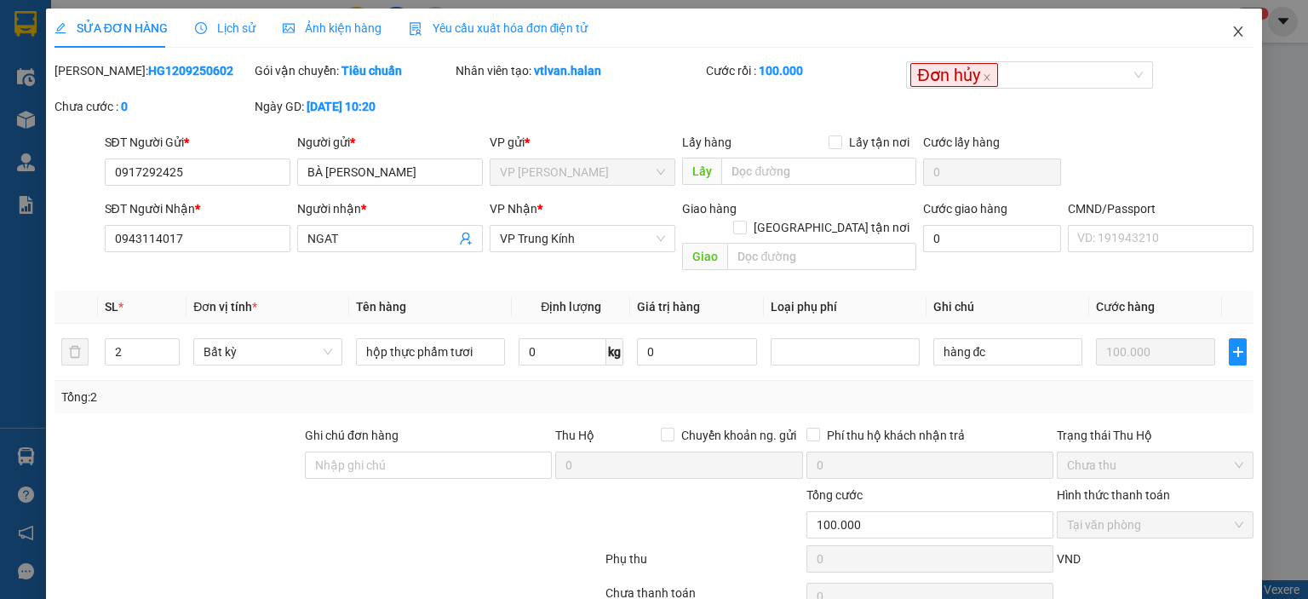
click at [1234, 29] on icon "close" at bounding box center [1238, 31] width 9 height 10
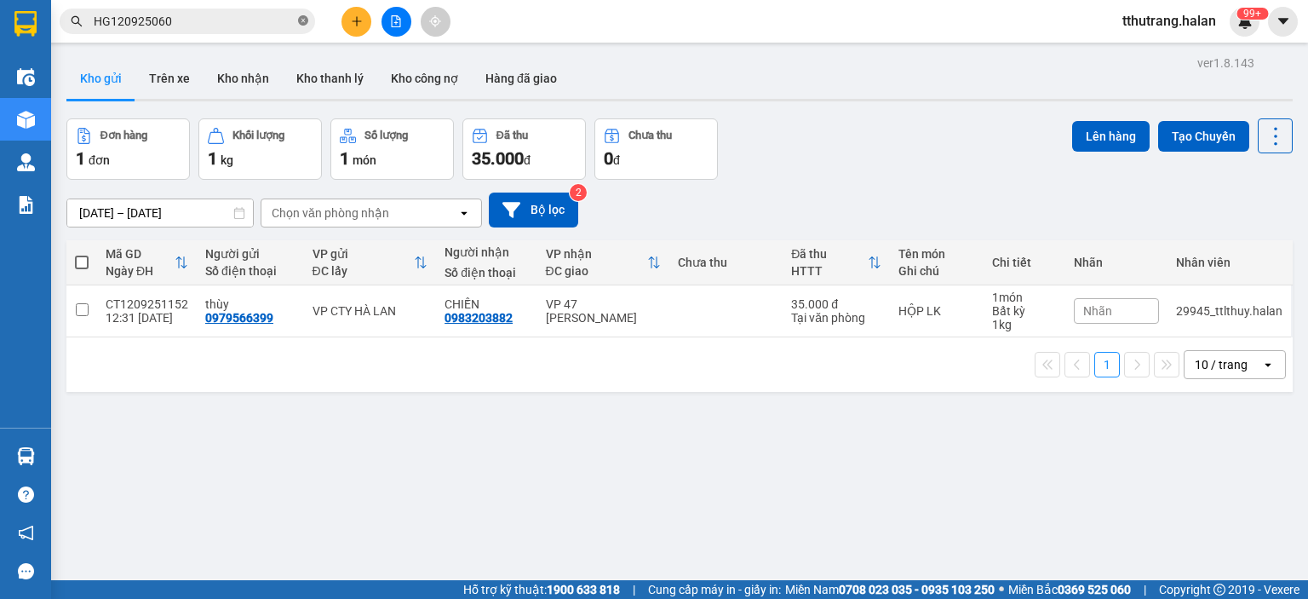
click at [302, 21] on icon "close-circle" at bounding box center [303, 20] width 10 height 10
paste input "0917292425"
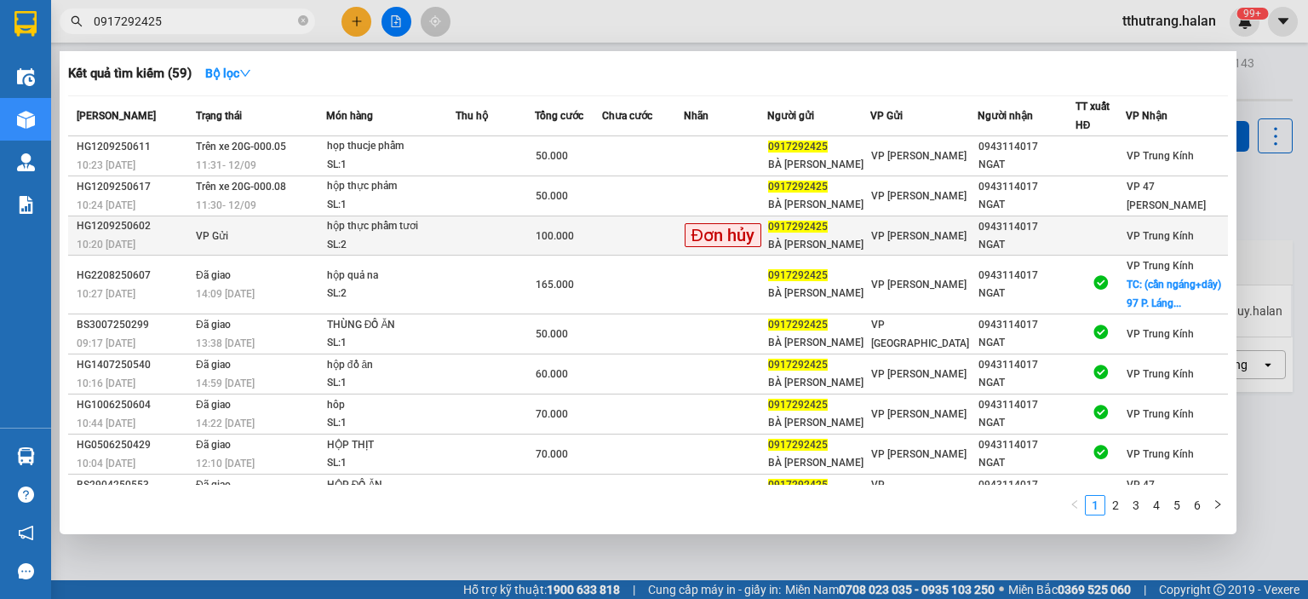
type input "0917292425"
click at [622, 227] on td at bounding box center [643, 235] width 82 height 39
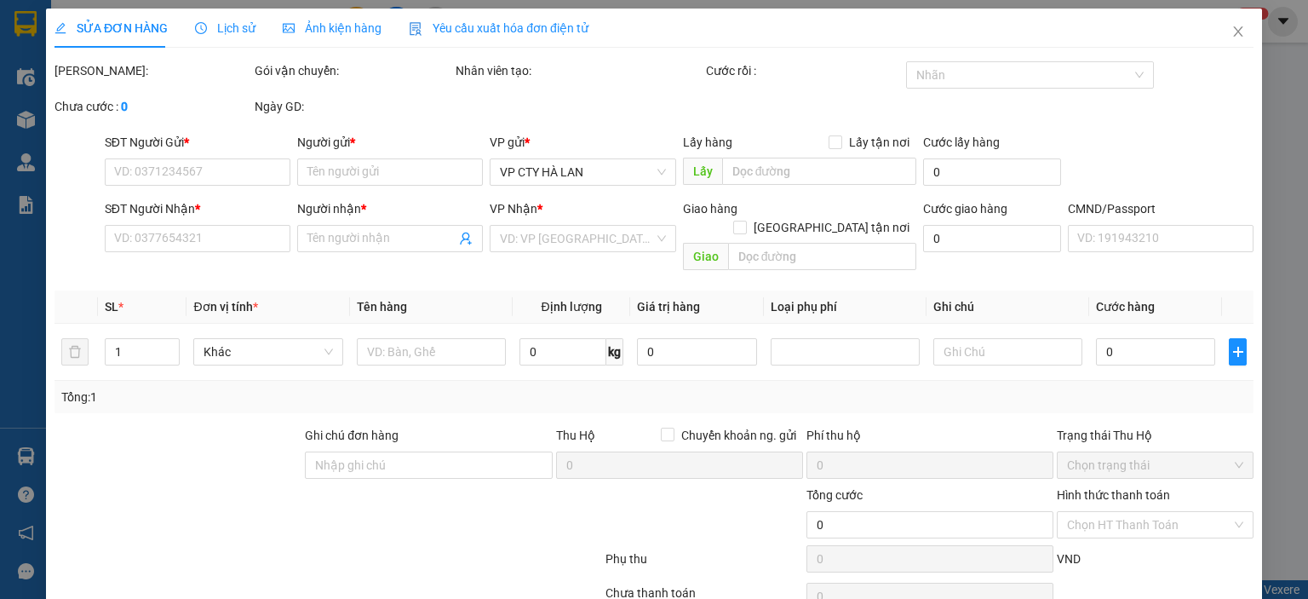
type input "0917292425"
type input "BÀ NGÂN"
type input "0943114017"
type input "NGAT"
type input "100.000"
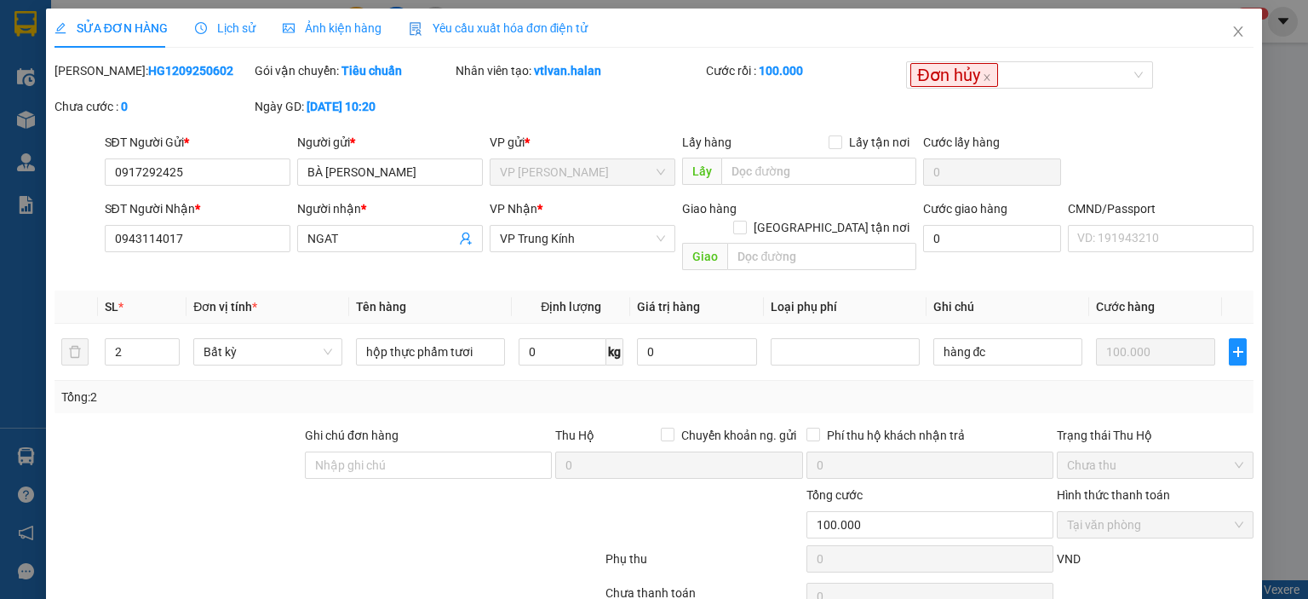
drag, startPoint x: 215, startPoint y: 71, endPoint x: 99, endPoint y: 73, distance: 115.9
click at [99, 73] on div "Mã ĐH: HG1209250602" at bounding box center [153, 70] width 197 height 19
copy b "HG1209250602"
click at [231, 166] on input "0917292425" at bounding box center [198, 171] width 186 height 27
drag, startPoint x: 246, startPoint y: 165, endPoint x: 170, endPoint y: 193, distance: 80.8
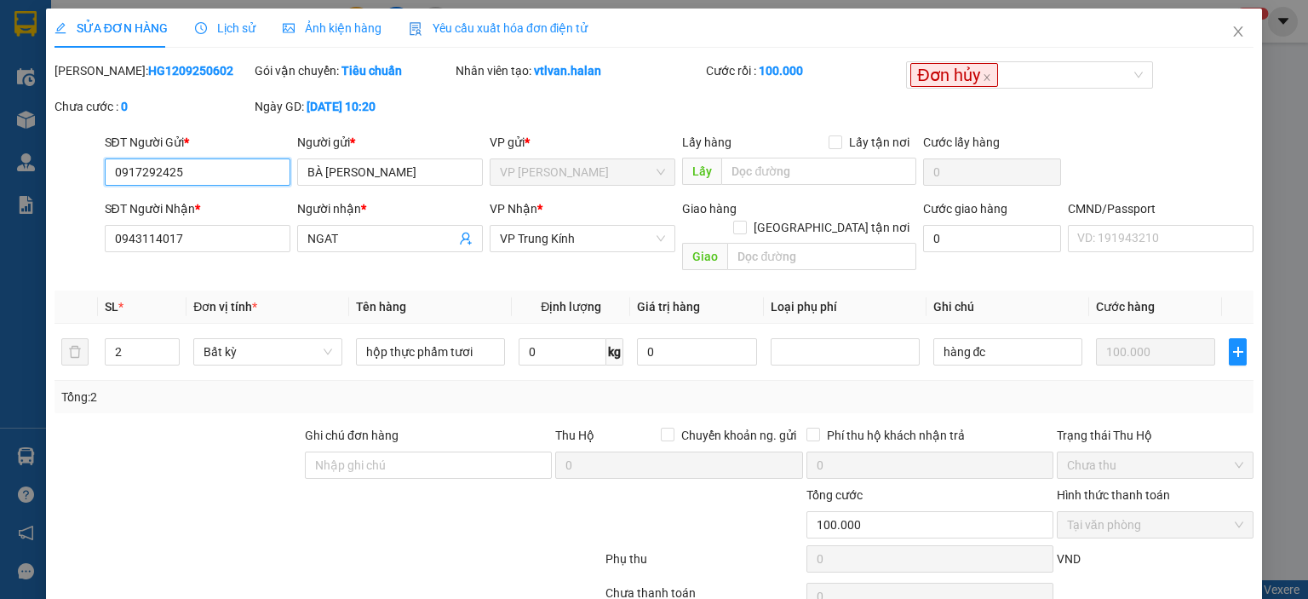
click at [72, 173] on div "SĐT Người Gửi * 0917292425 0917292425 Người gửi * BÀ NGÂN VP gửi * VP Hoàng Gia…" at bounding box center [654, 163] width 1203 height 60
click at [604, 108] on div "Mã ĐH: HG1209250602 Gói vận chuyển: Tiêu chuẩn Nhân viên tạo: vtlvan.halan Cước…" at bounding box center [654, 97] width 1203 height 72
drag, startPoint x: 617, startPoint y: 68, endPoint x: 531, endPoint y: 80, distance: 86.0
click at [531, 80] on div "Nhân viên tạo: vtlvan.halan" at bounding box center [579, 79] width 250 height 36
copy b "vtlvan.halan"
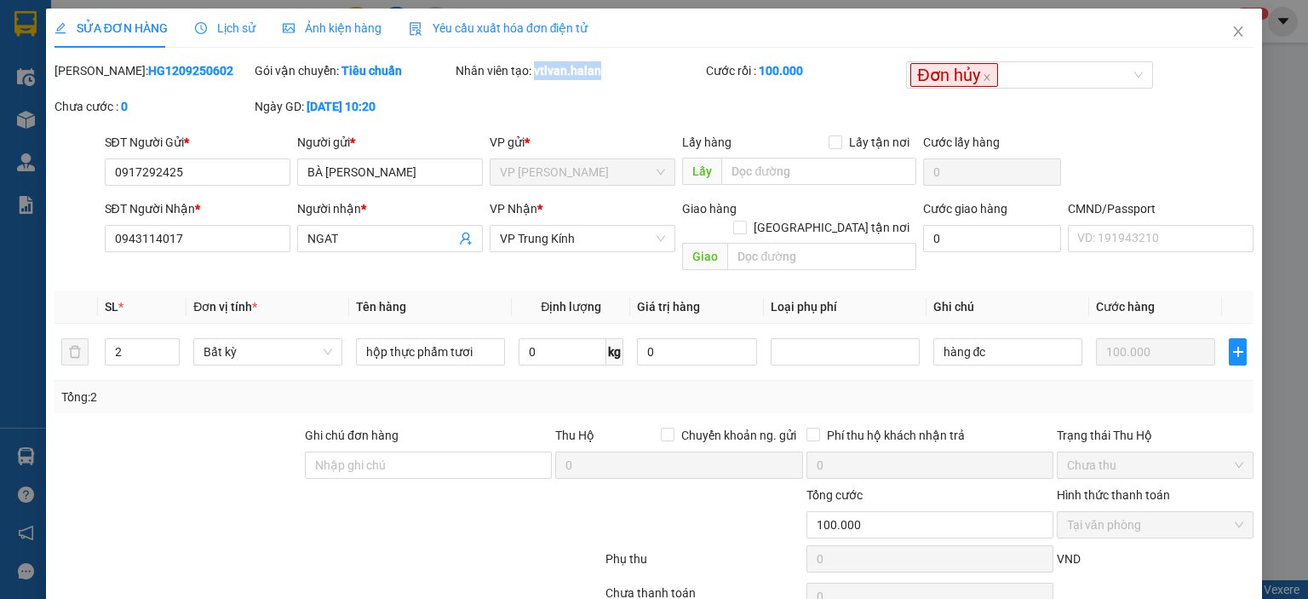
scroll to position [67, 0]
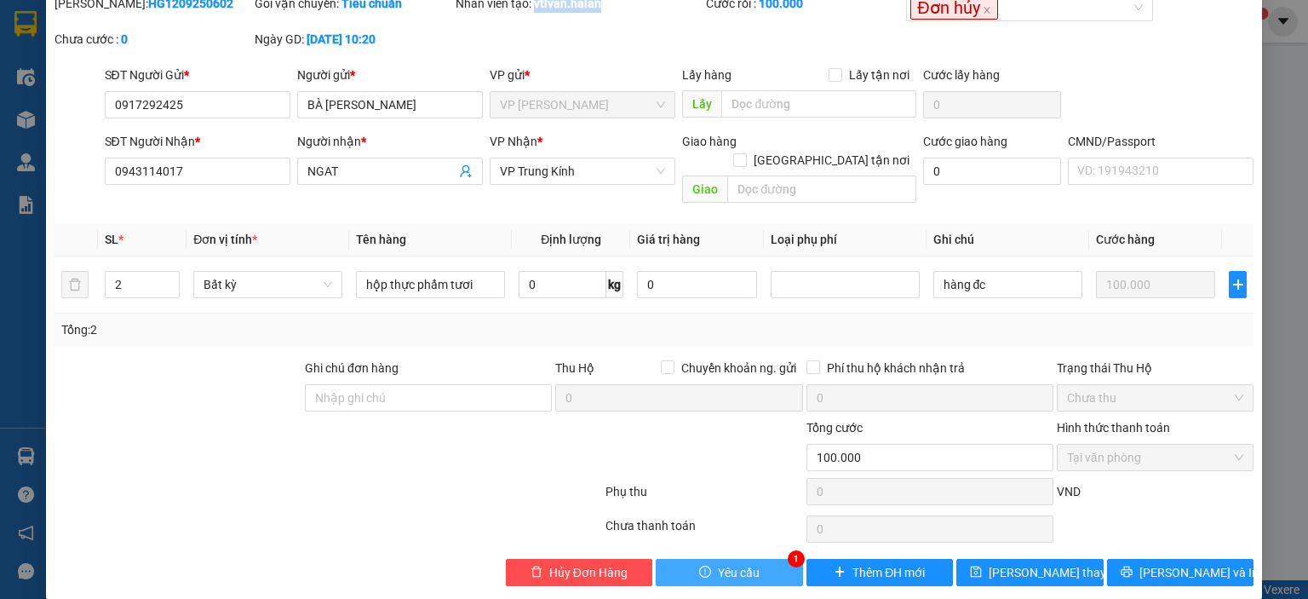
click at [737, 563] on span "Yêu cầu" at bounding box center [739, 572] width 42 height 19
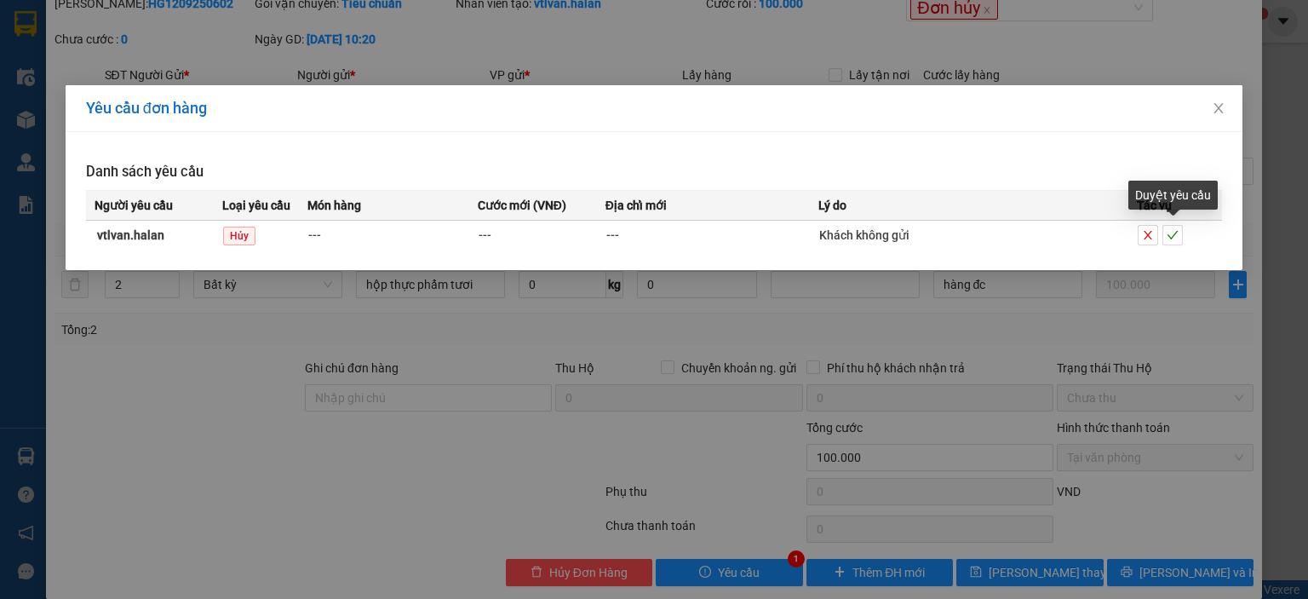
click at [913, 306] on div "Yêu cầu đơn hàng Danh sách yêu cầu Người yêu cầu Loại yêu cầu Món hàng Cước mới…" at bounding box center [654, 299] width 1308 height 599
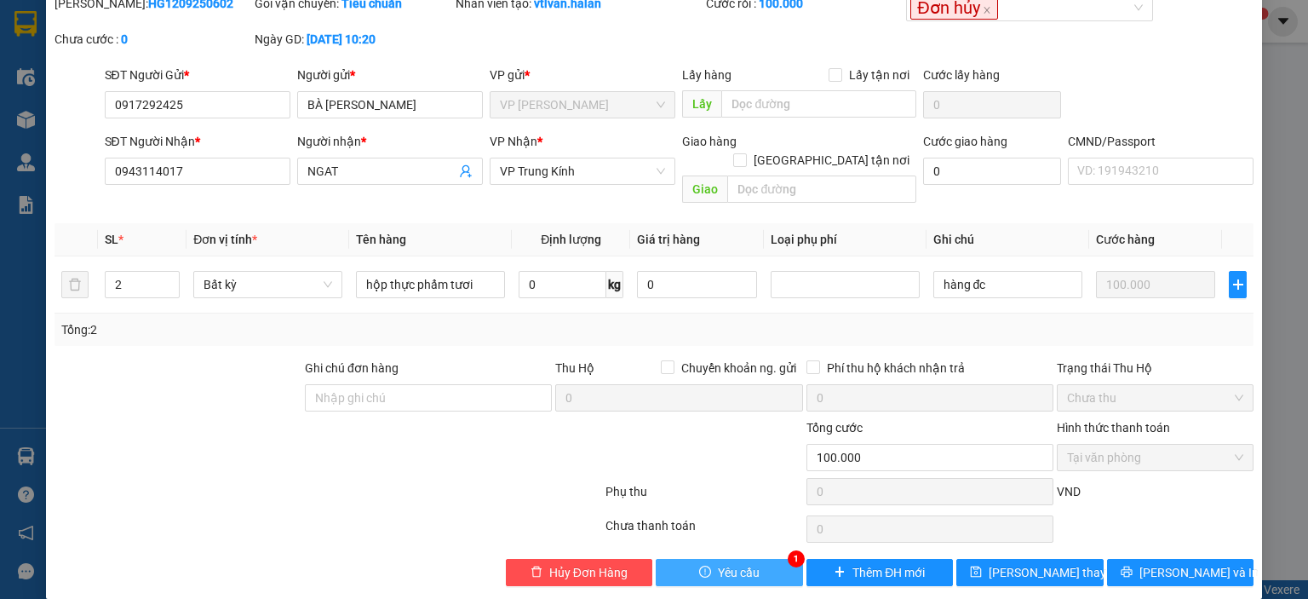
click at [718, 563] on span "Yêu cầu" at bounding box center [739, 572] width 42 height 19
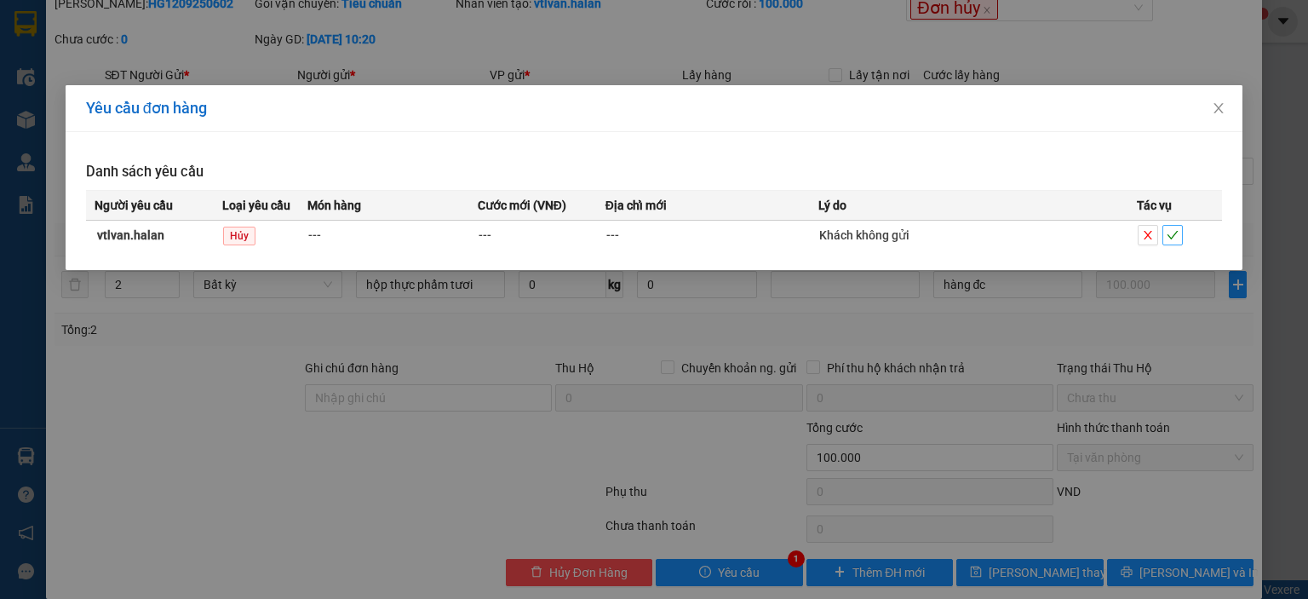
click at [1176, 238] on icon "check" at bounding box center [1173, 235] width 12 height 12
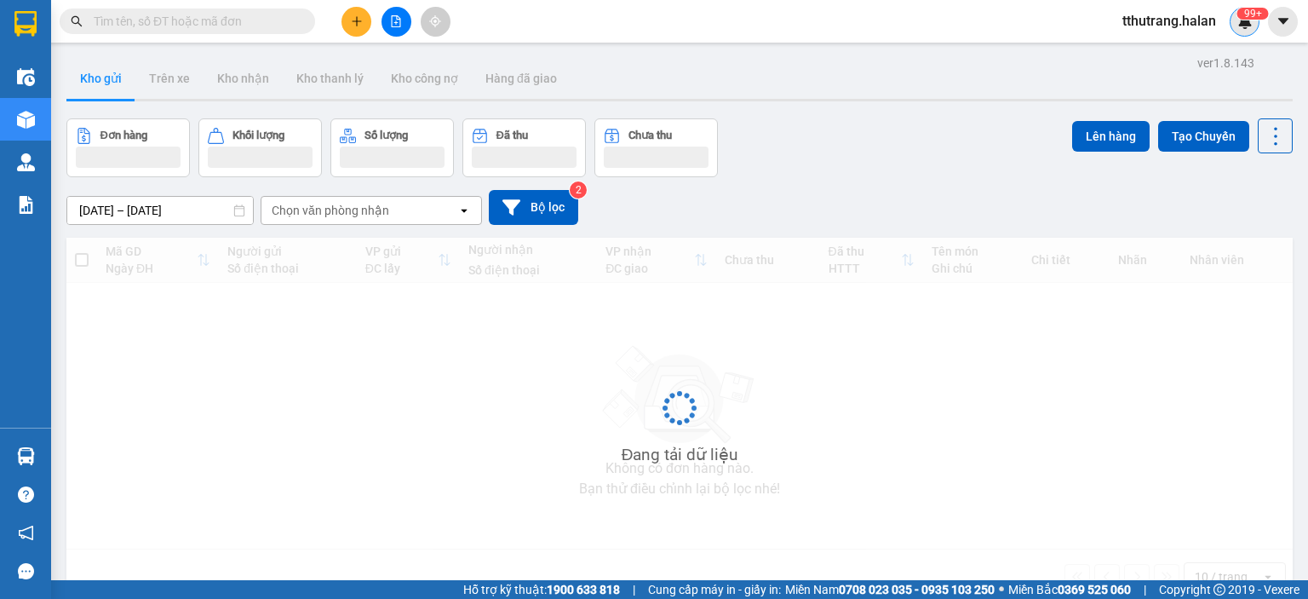
click at [1255, 28] on div "99+" at bounding box center [1245, 22] width 30 height 30
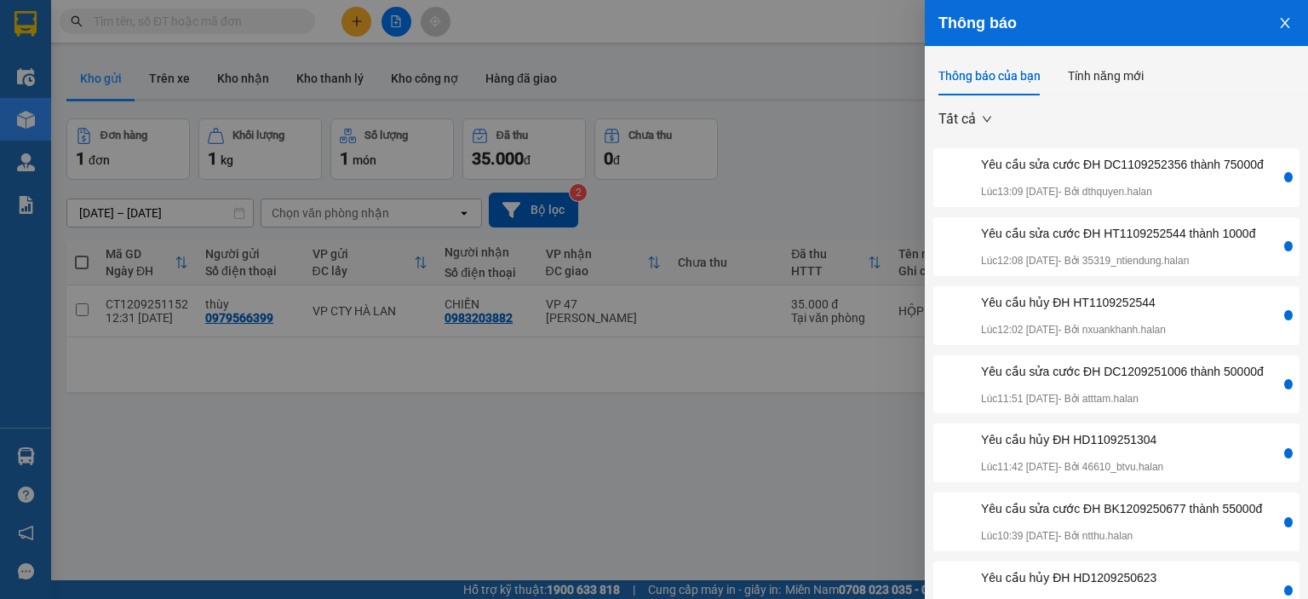
click at [1149, 174] on div "Yêu cầu sửa cước ĐH DC1109252356 thành 75000đ" at bounding box center [1122, 164] width 283 height 19
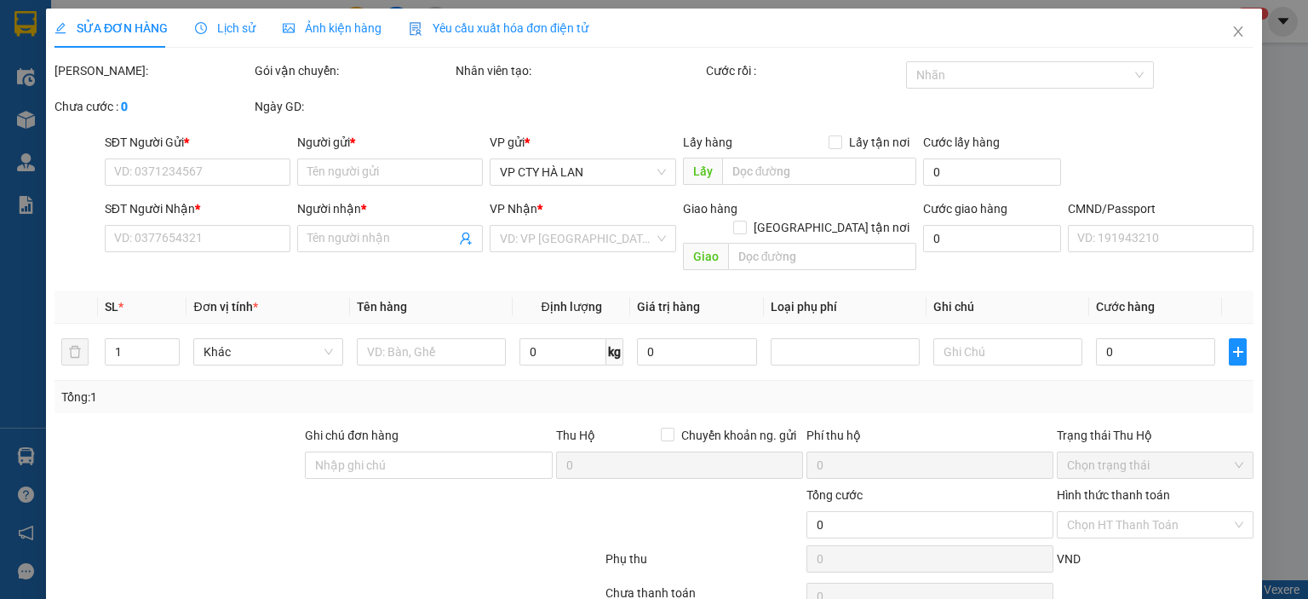
type input "0988506066"
type input "LIÊM"
type input "0972208376"
type input "TRUNG 147BT"
type input "50.000"
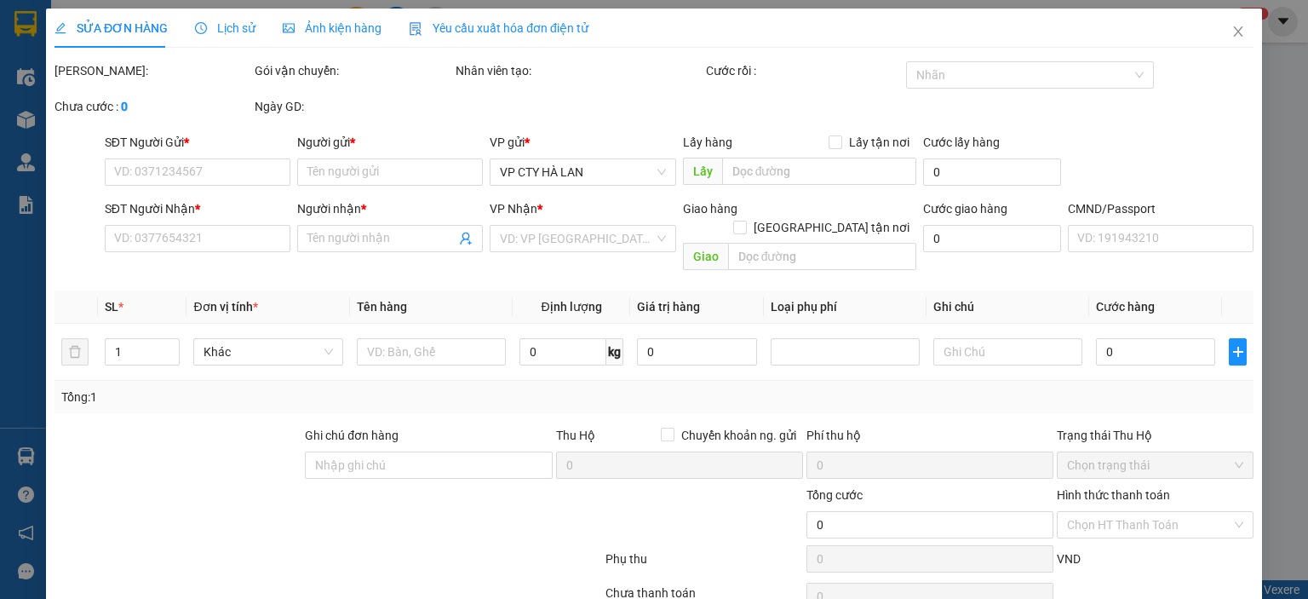
type input "50.000"
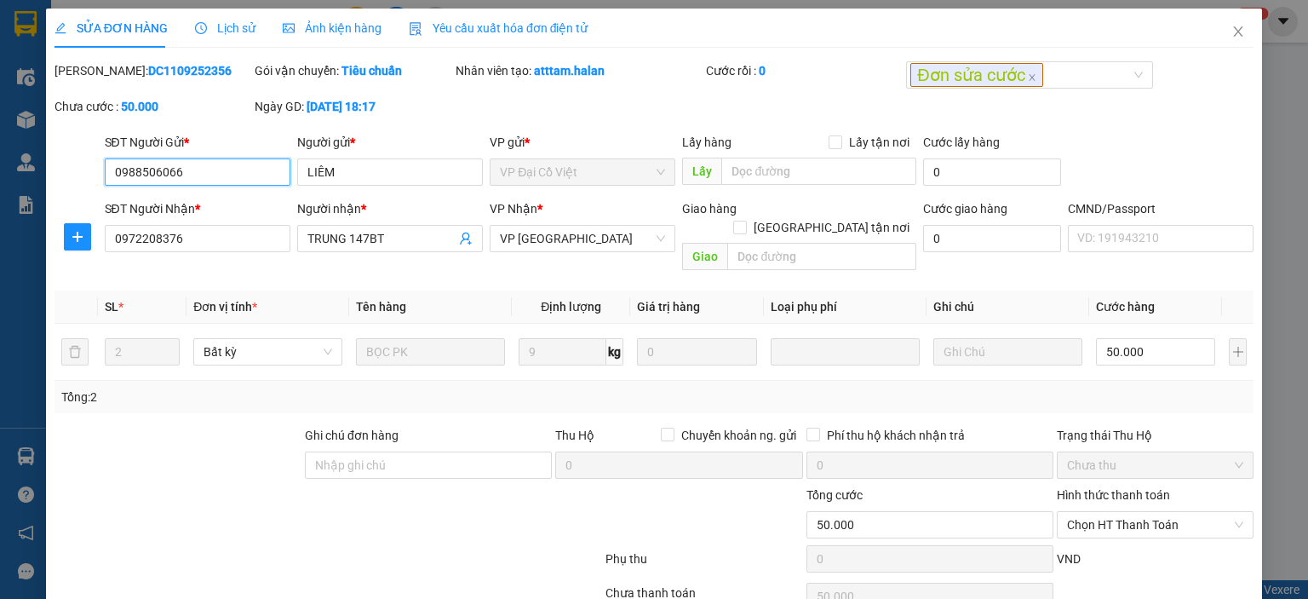
scroll to position [67, 0]
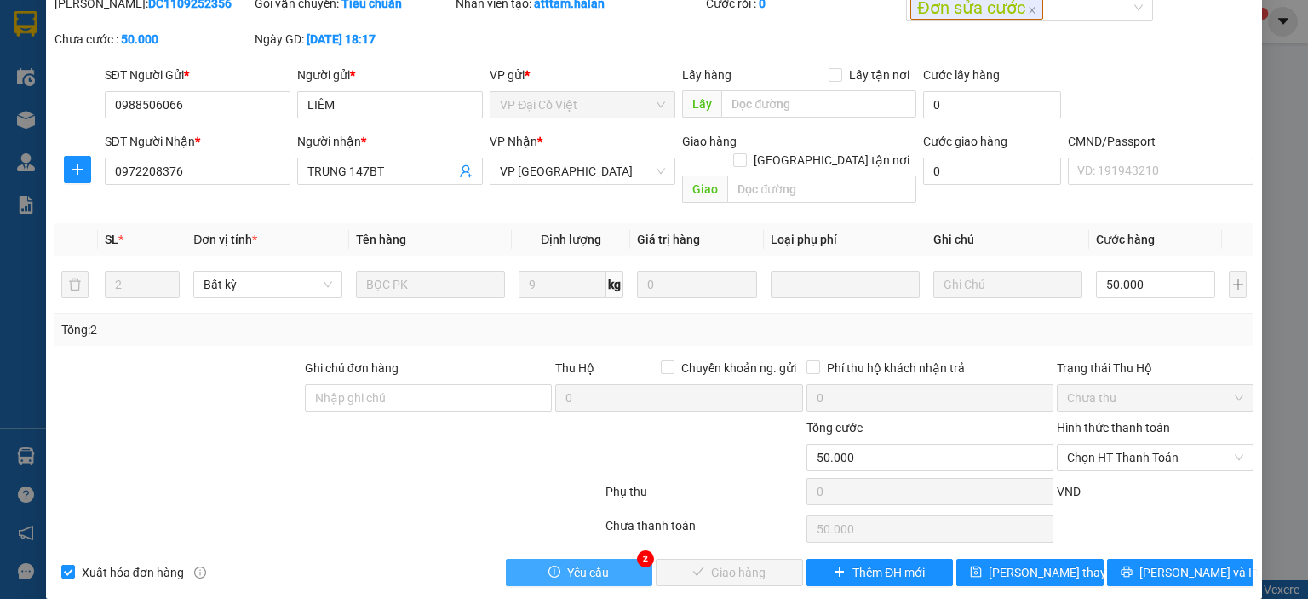
click at [598, 563] on span "Yêu cầu" at bounding box center [588, 572] width 42 height 19
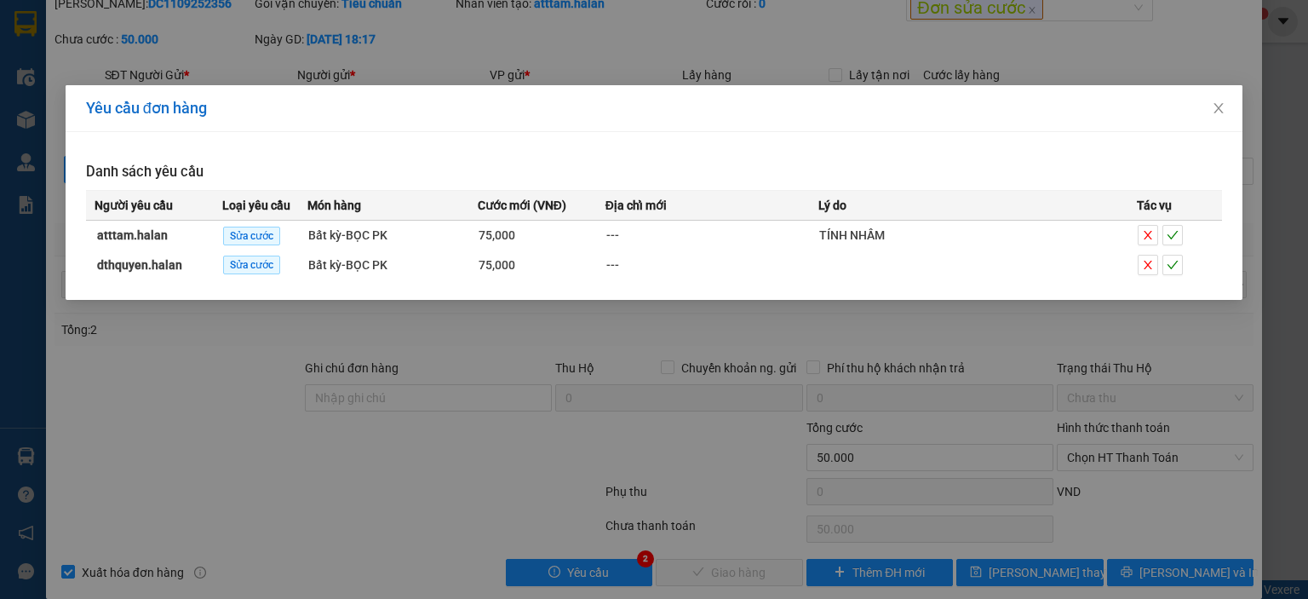
click at [617, 381] on div "Yêu cầu đơn hàng Danh sách yêu cầu Người yêu cầu Loại yêu cầu Món hàng Cước mới…" at bounding box center [654, 299] width 1308 height 599
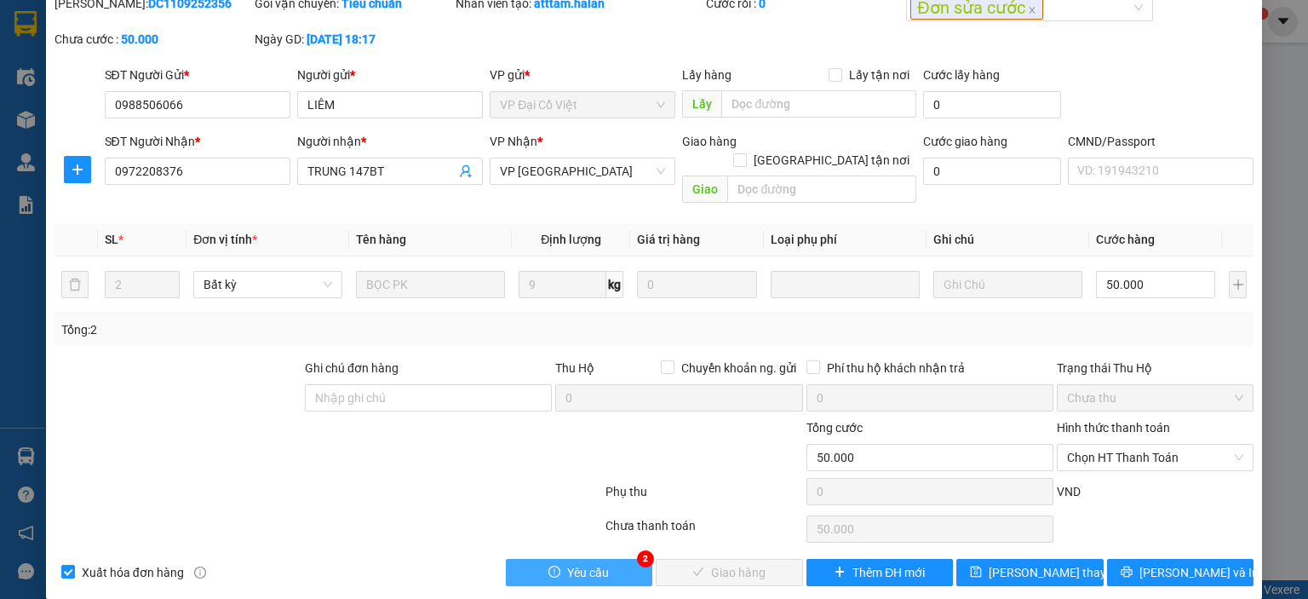
click at [569, 563] on span "Yêu cầu" at bounding box center [588, 572] width 42 height 19
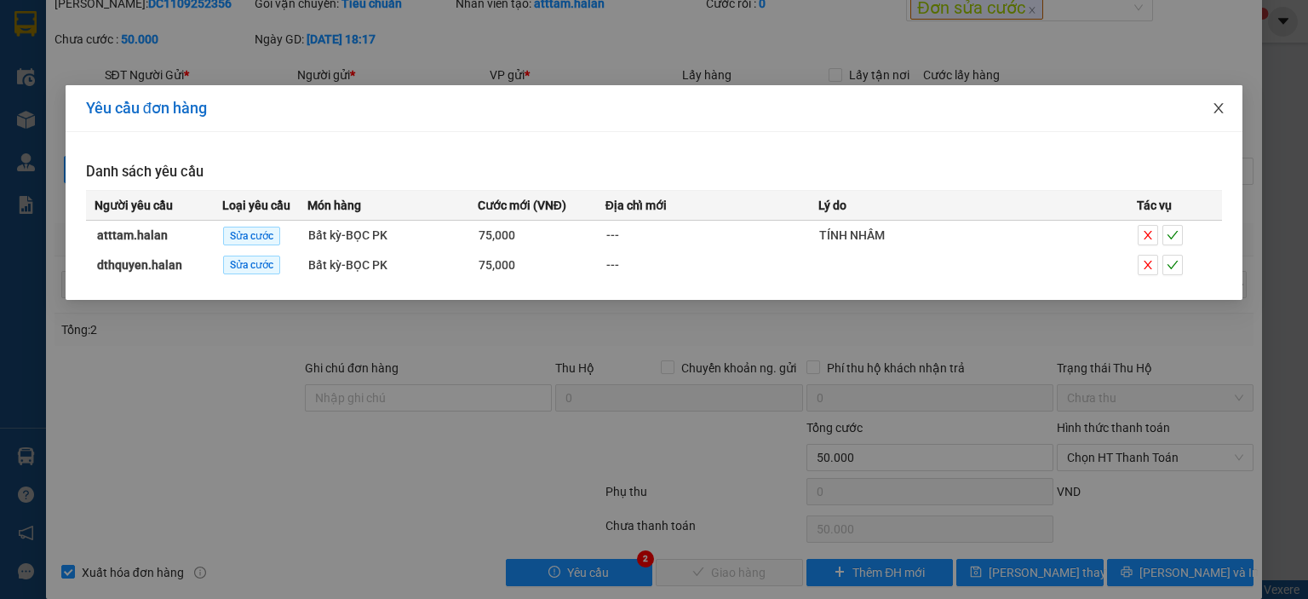
click at [1206, 106] on span "Close" at bounding box center [1219, 109] width 48 height 48
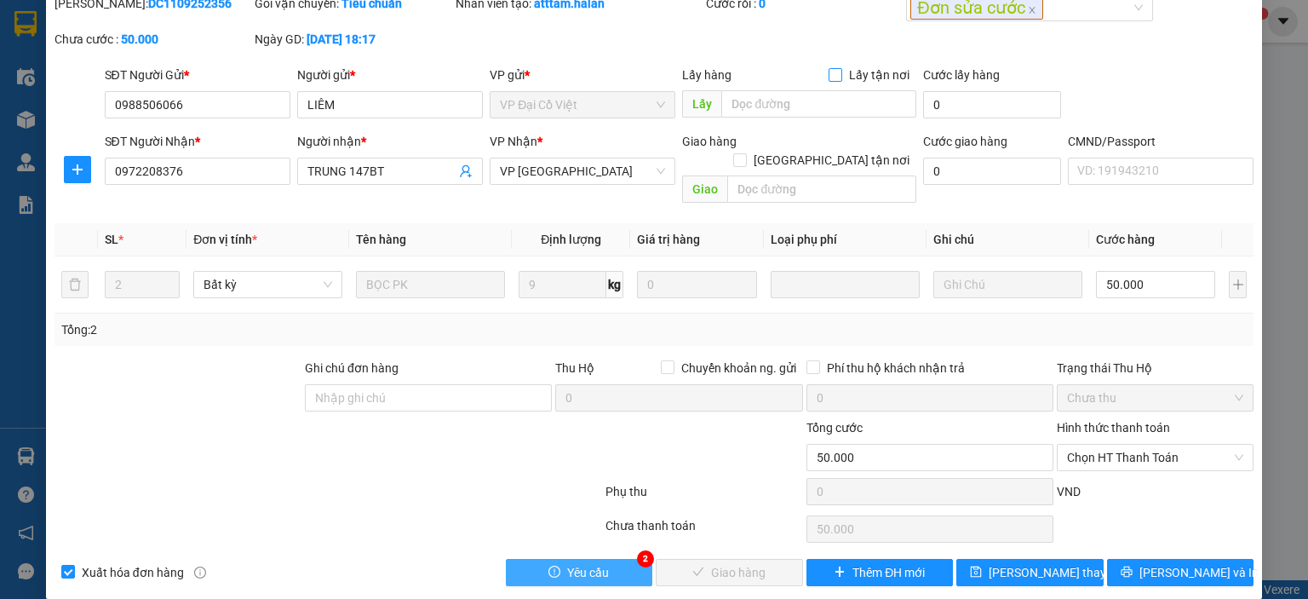
scroll to position [0, 0]
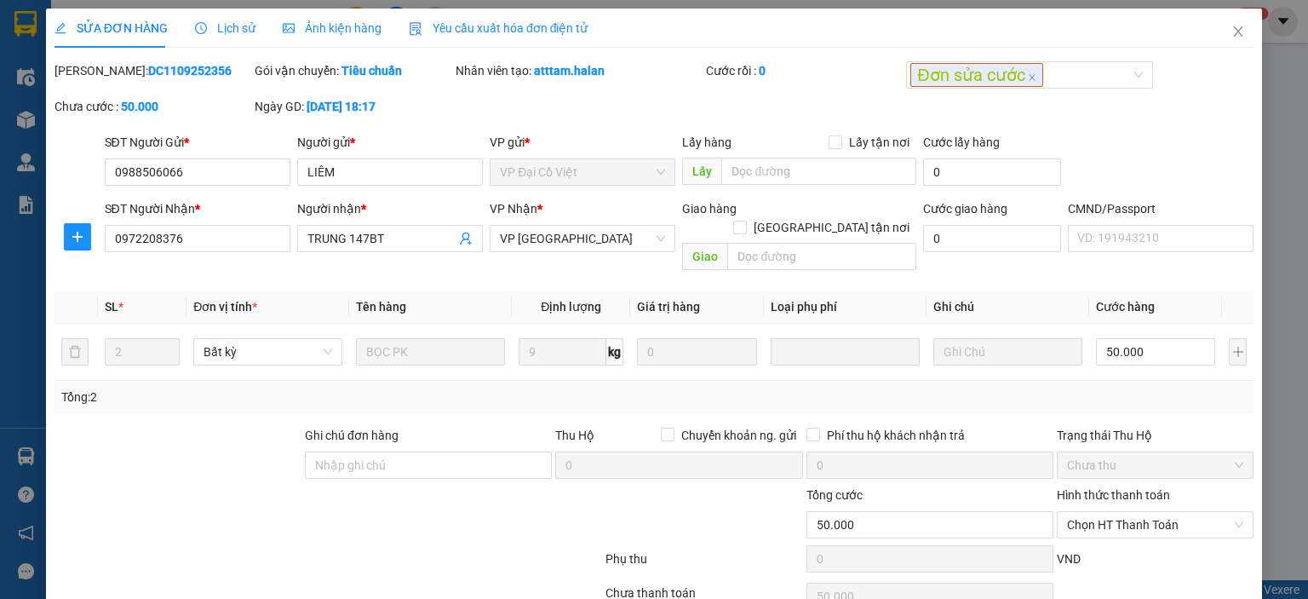
drag, startPoint x: 208, startPoint y: 69, endPoint x: 98, endPoint y: 77, distance: 110.2
click at [98, 77] on div "[PERSON_NAME]: DC1109252356" at bounding box center [153, 70] width 197 height 19
copy b "DC1109252356"
drag, startPoint x: 215, startPoint y: 175, endPoint x: 257, endPoint y: 168, distance: 43.3
click at [218, 175] on input "0988506066" at bounding box center [198, 171] width 186 height 27
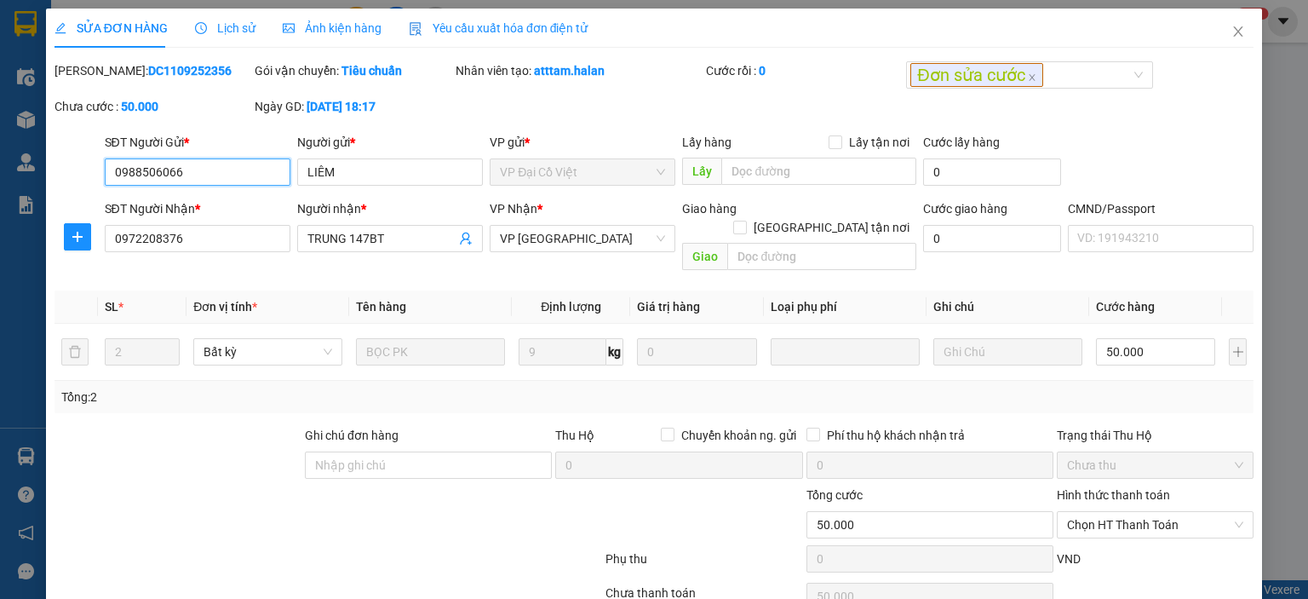
drag, startPoint x: 257, startPoint y: 168, endPoint x: 102, endPoint y: 176, distance: 155.2
click at [96, 180] on div "SĐT Người Gửi * 0988506066 0988506066 Người gửi * LIÊM VP gửi * VP Đại Cồ Việt …" at bounding box center [654, 163] width 1203 height 60
drag, startPoint x: 608, startPoint y: 69, endPoint x: 531, endPoint y: 77, distance: 77.0
click at [532, 79] on div "Nhân viên tạo: atttam.halan" at bounding box center [579, 70] width 247 height 19
copy b "atttam.halan"
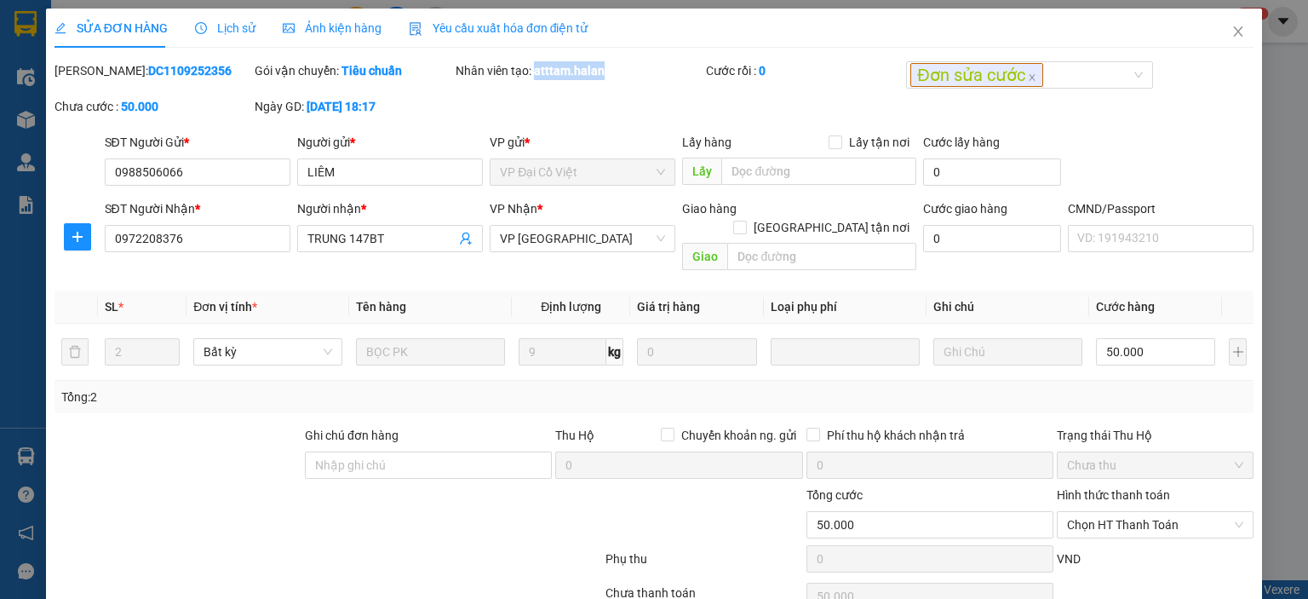
scroll to position [67, 0]
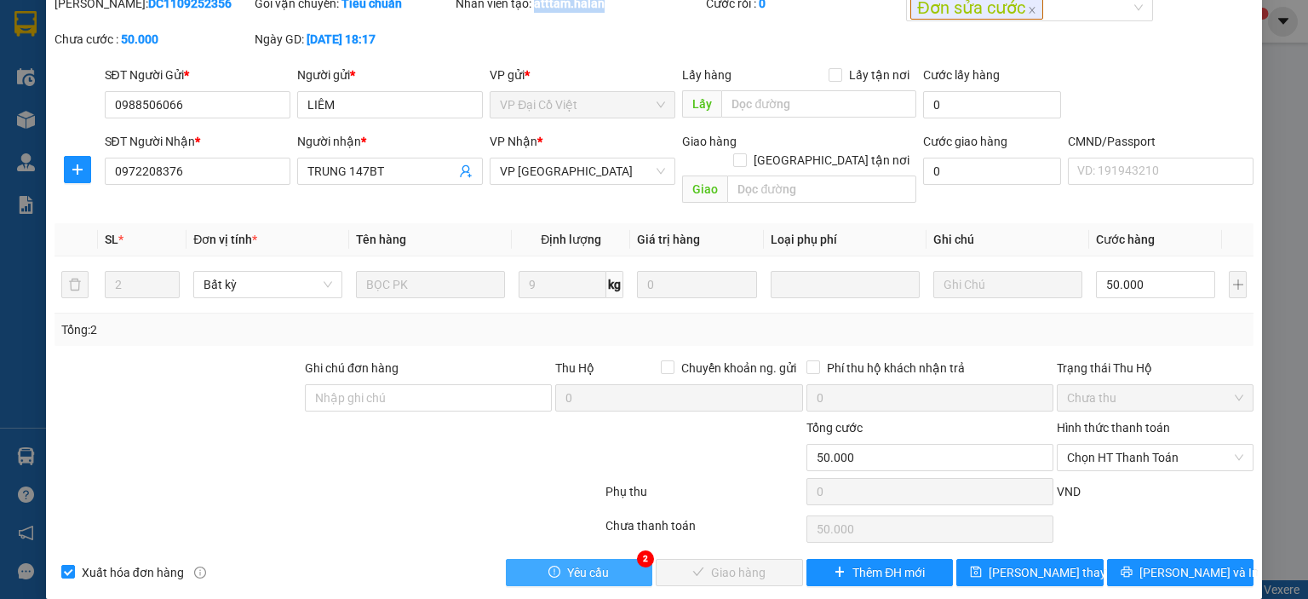
click at [609, 559] on button "Yêu cầu" at bounding box center [579, 572] width 147 height 27
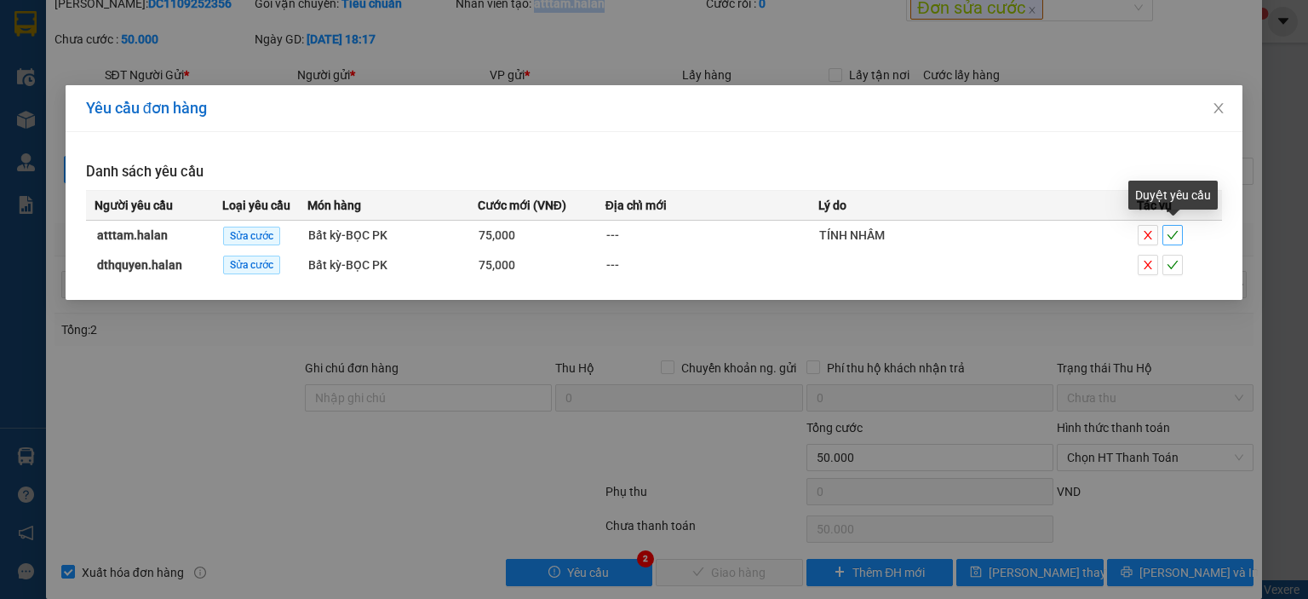
click at [1168, 232] on icon "check" at bounding box center [1173, 235] width 12 height 12
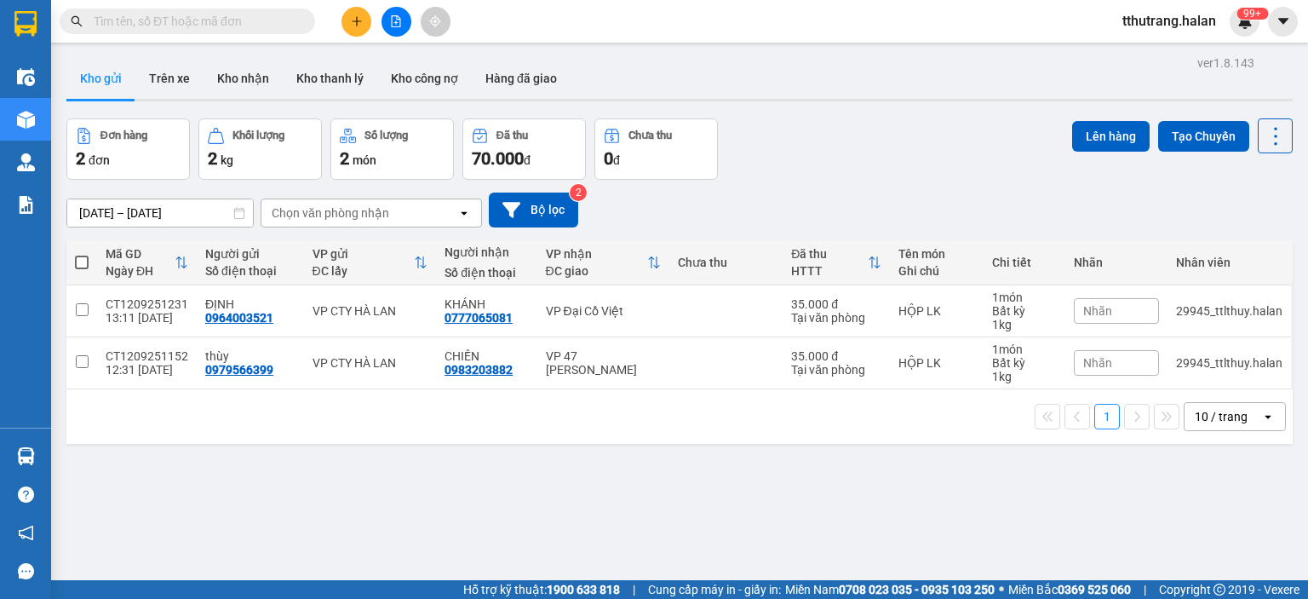
click at [244, 23] on input "text" at bounding box center [194, 21] width 201 height 19
paste input "DC1109252356"
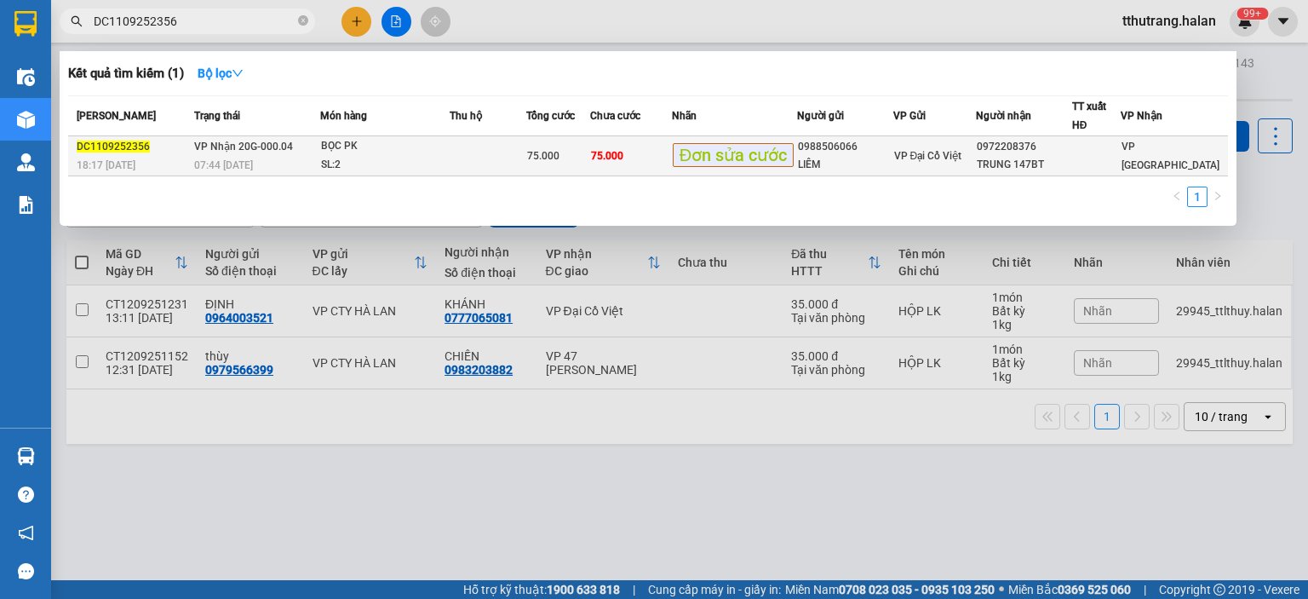
type input "DC1109252356"
click at [366, 157] on div "SL: 2" at bounding box center [385, 165] width 128 height 19
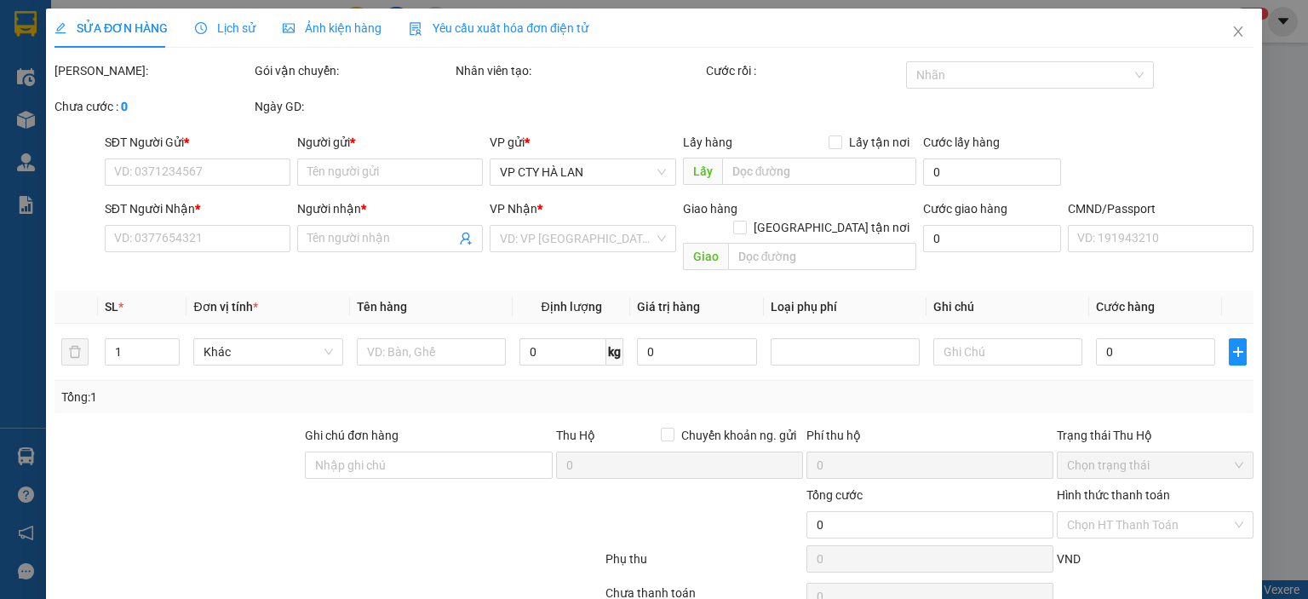
type input "0988506066"
type input "LIÊM"
type input "0972208376"
type input "TRUNG 147BT"
type input "75.000"
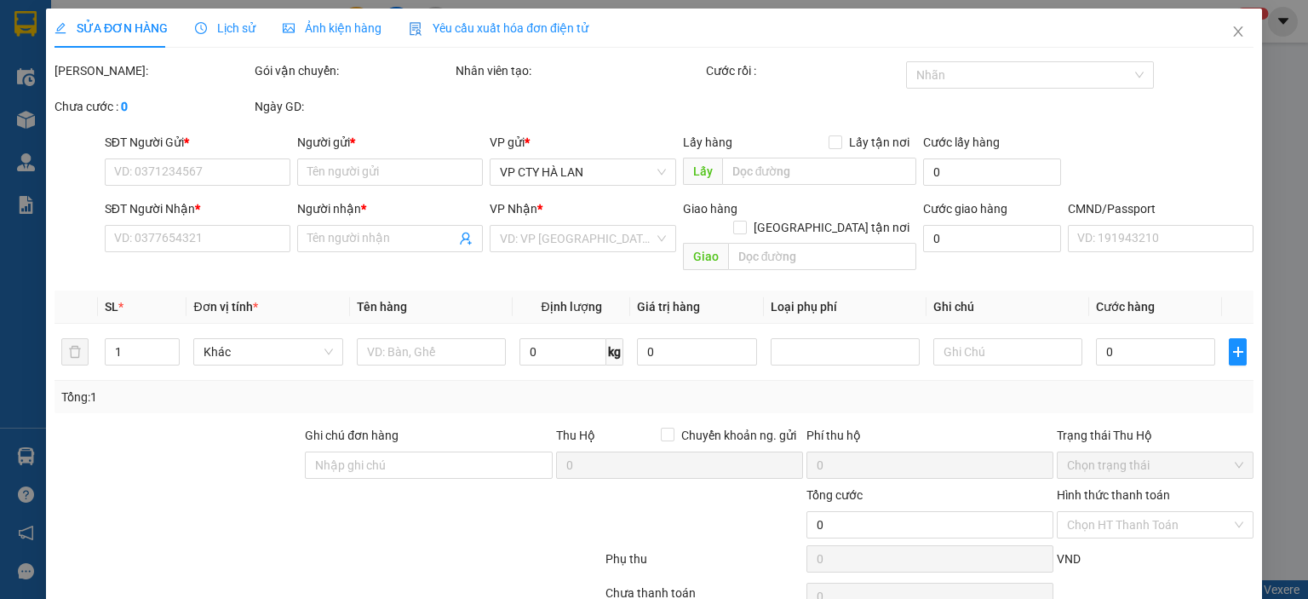
type input "75.000"
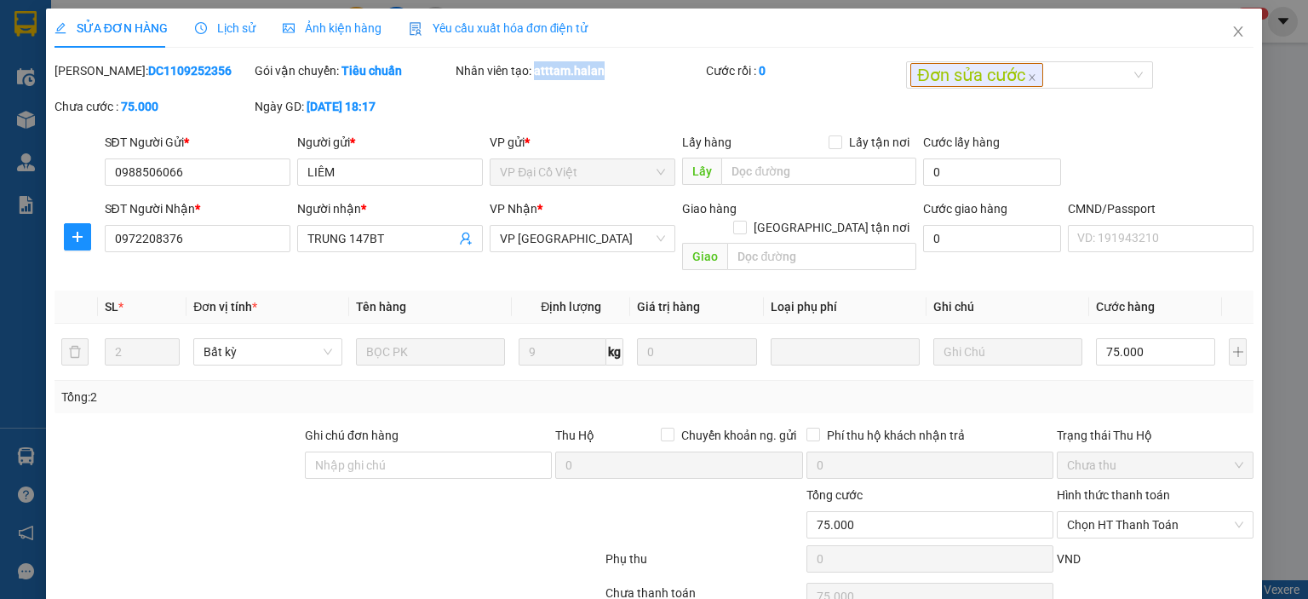
drag, startPoint x: 613, startPoint y: 77, endPoint x: 531, endPoint y: 75, distance: 81.8
click at [531, 75] on div "Nhân viên tạo: atttam.halan" at bounding box center [579, 70] width 247 height 19
copy b "atttam.halan"
click at [1234, 31] on icon "close" at bounding box center [1238, 31] width 9 height 10
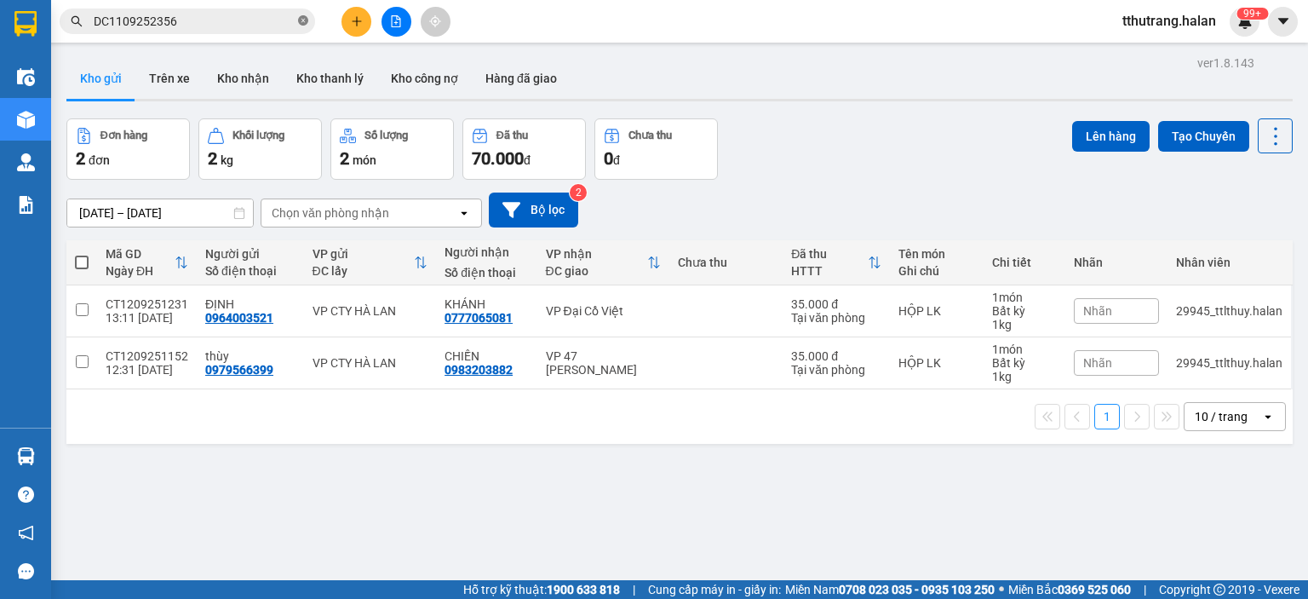
click at [303, 20] on icon "close-circle" at bounding box center [303, 20] width 10 height 10
click at [225, 20] on input "text" at bounding box center [194, 21] width 201 height 19
paste input "HT1109252544"
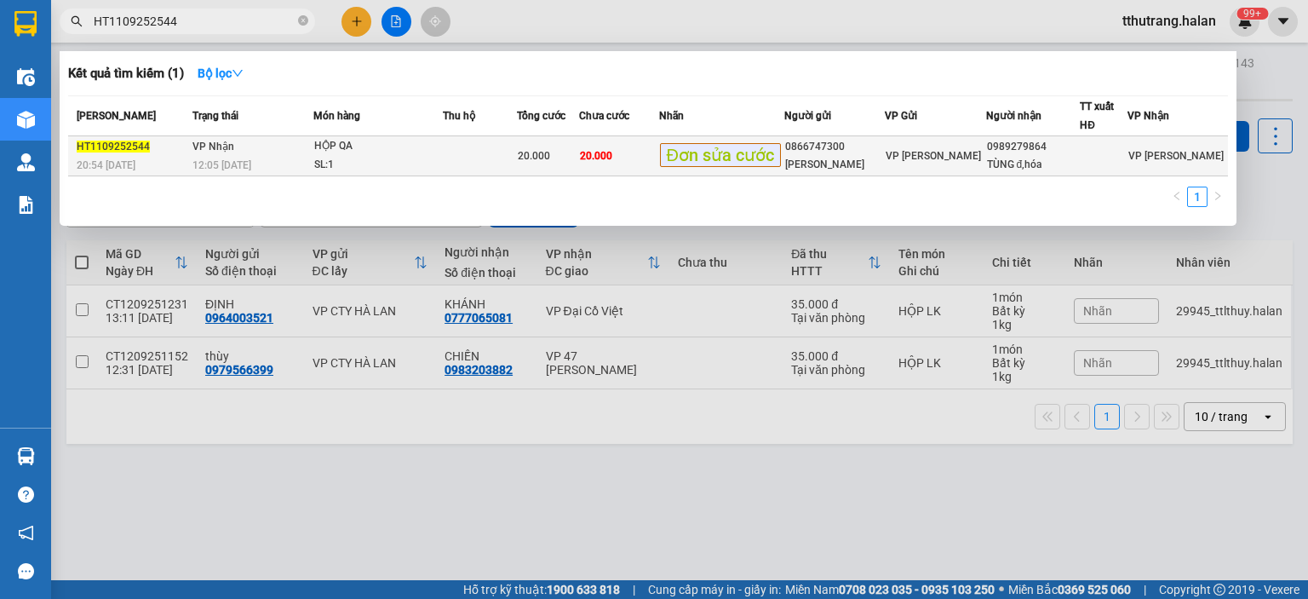
type input "HT1109252544"
click at [411, 156] on div "SL: 1" at bounding box center [378, 165] width 128 height 19
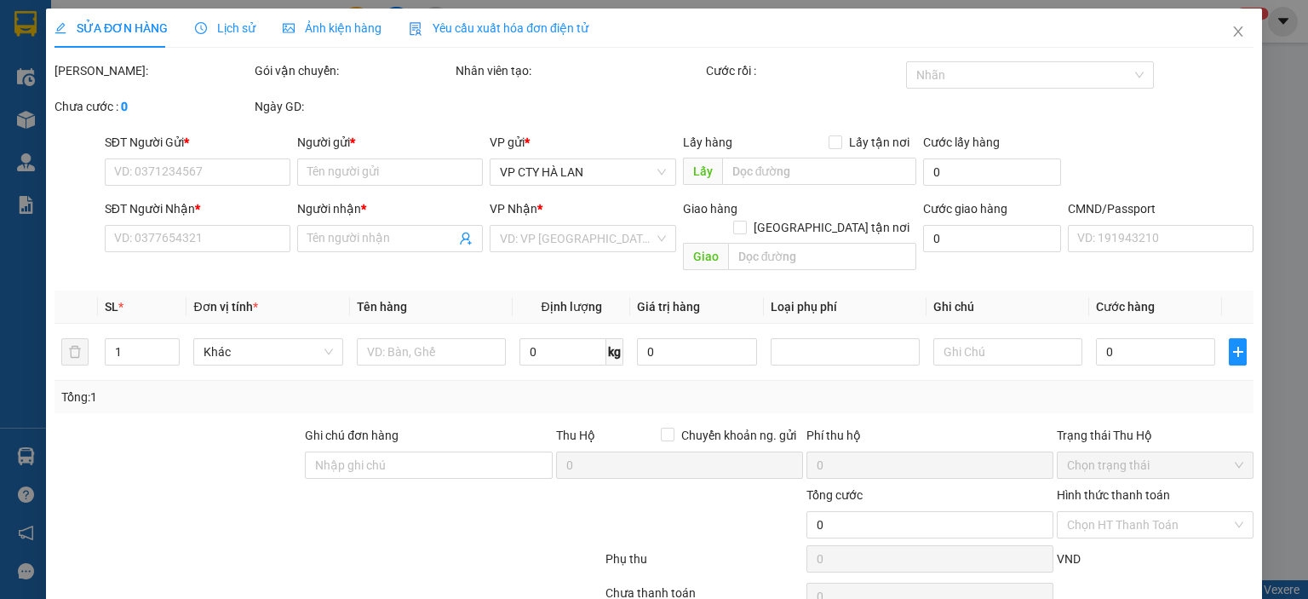
type input "0866747300"
type input "[PERSON_NAME]"
type input "0989279864"
type input "TÙNG đ,hóa"
type input "20.000"
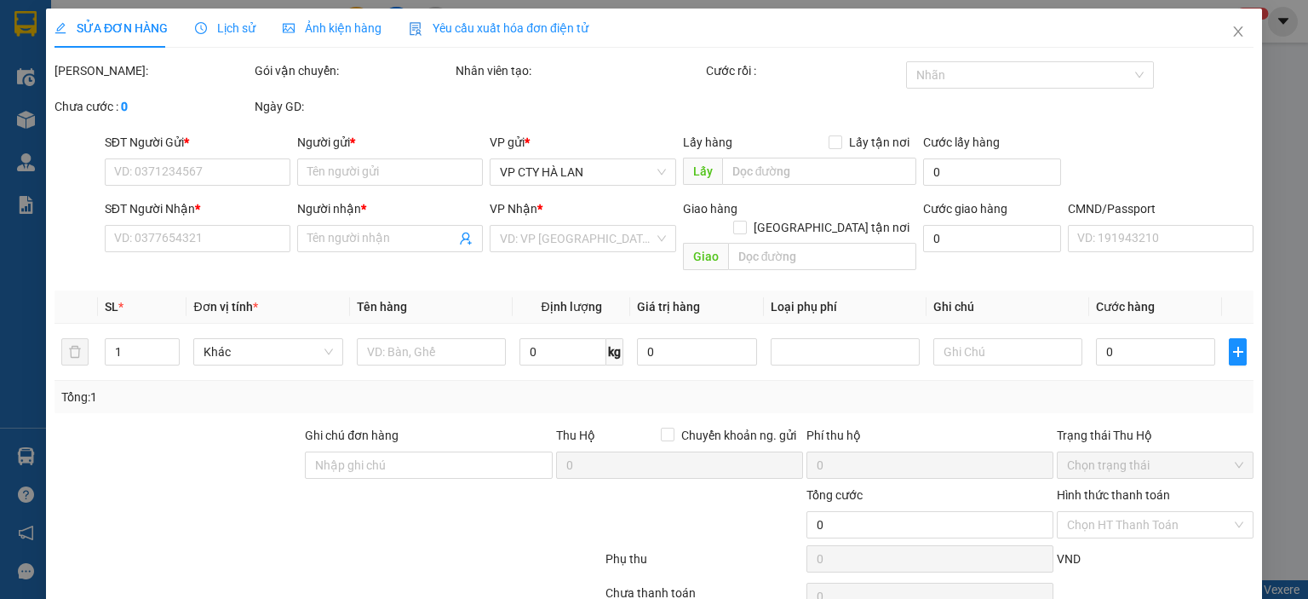
type input "20.000"
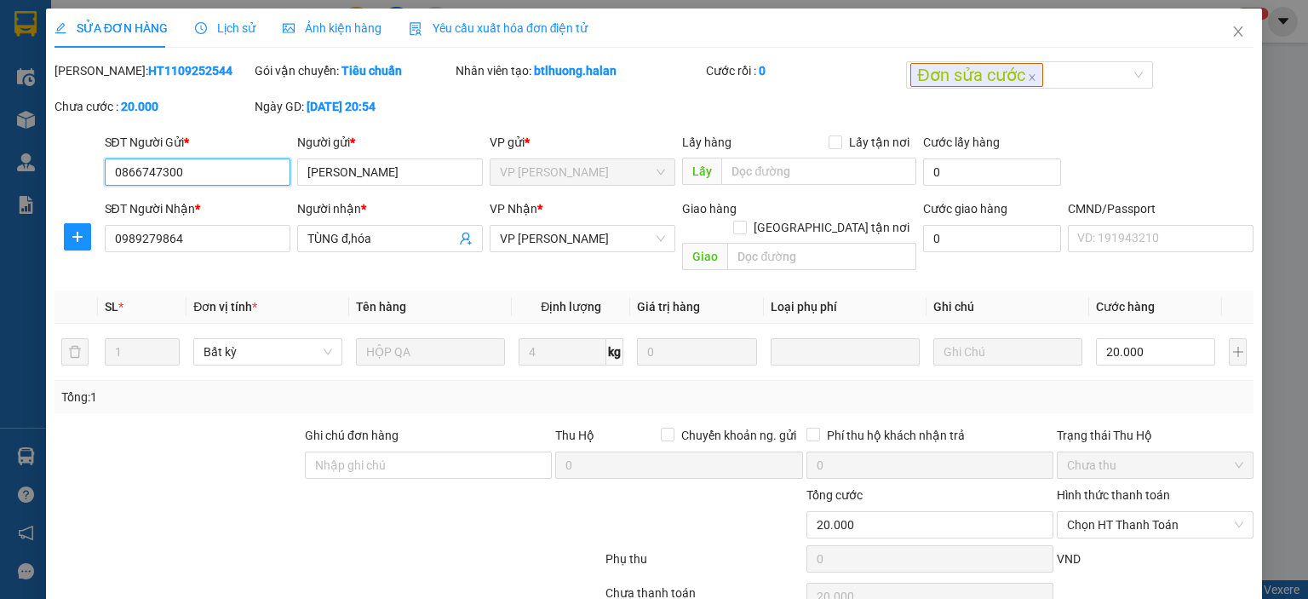
scroll to position [67, 0]
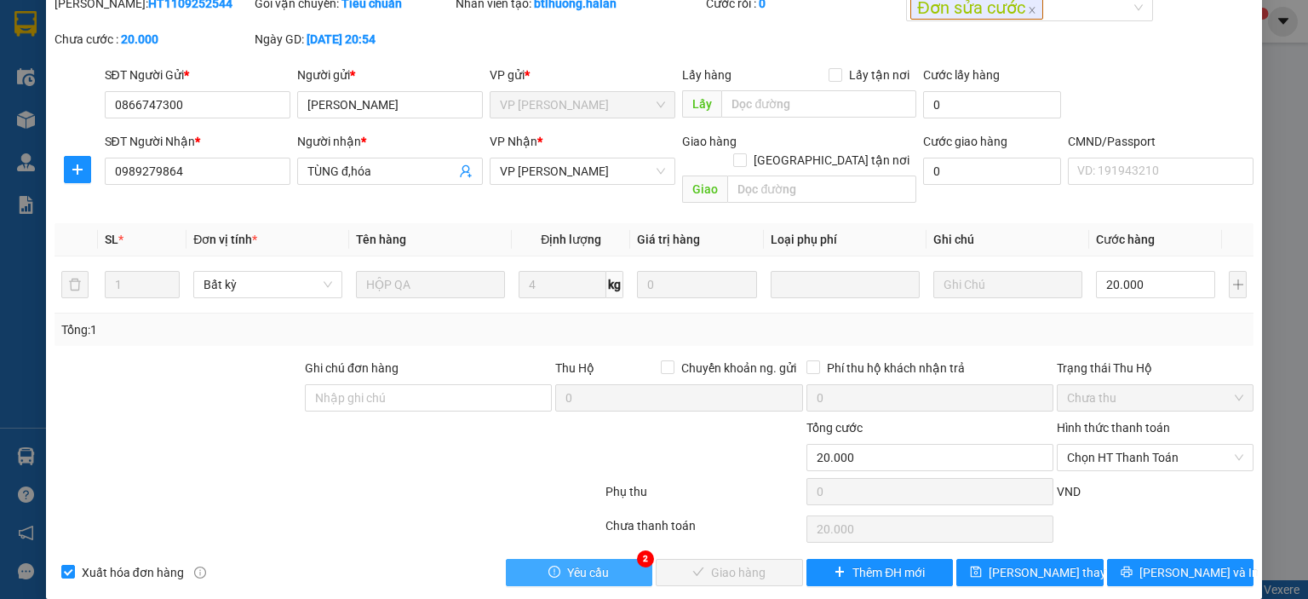
click at [620, 559] on button "Yêu cầu" at bounding box center [579, 572] width 147 height 27
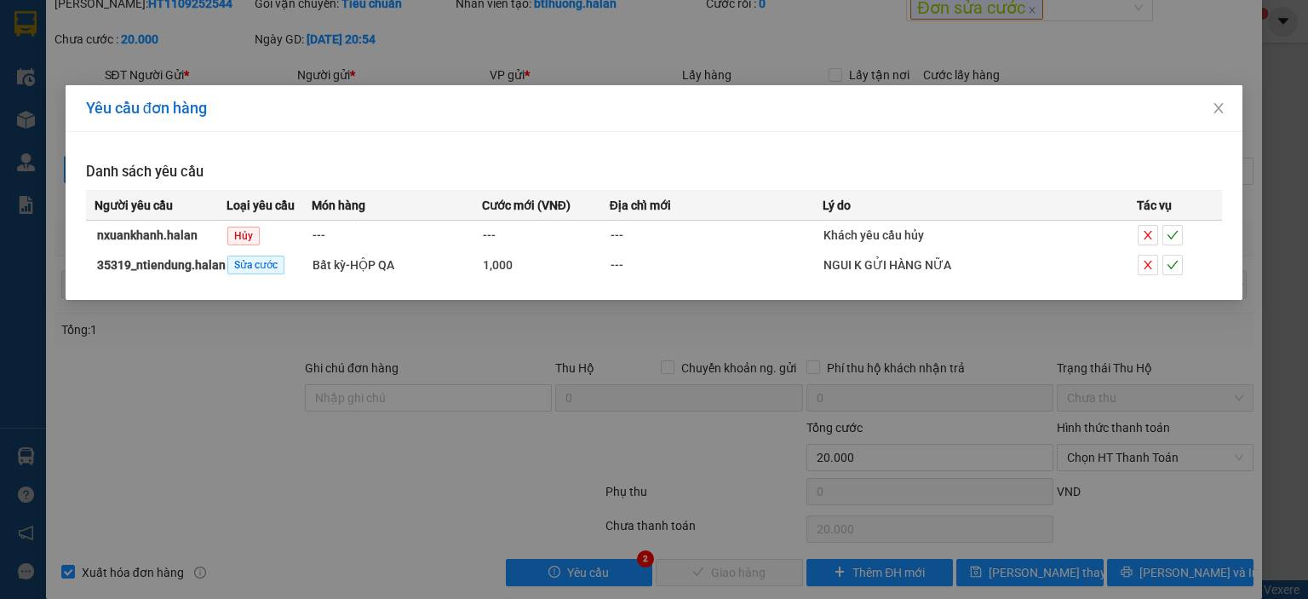
click at [456, 365] on div "Yêu cầu đơn hàng Danh sách yêu cầu Người yêu cầu Loại yêu cầu Món hàng Cước mới…" at bounding box center [654, 299] width 1308 height 599
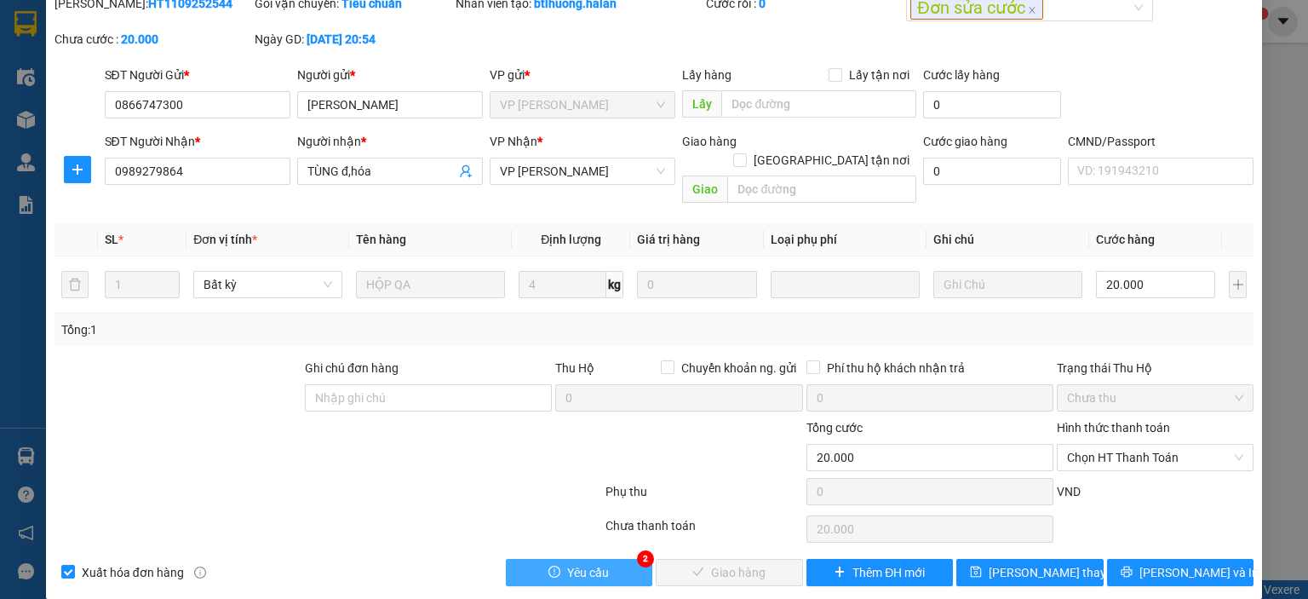
scroll to position [0, 0]
